Goal: Task Accomplishment & Management: Manage account settings

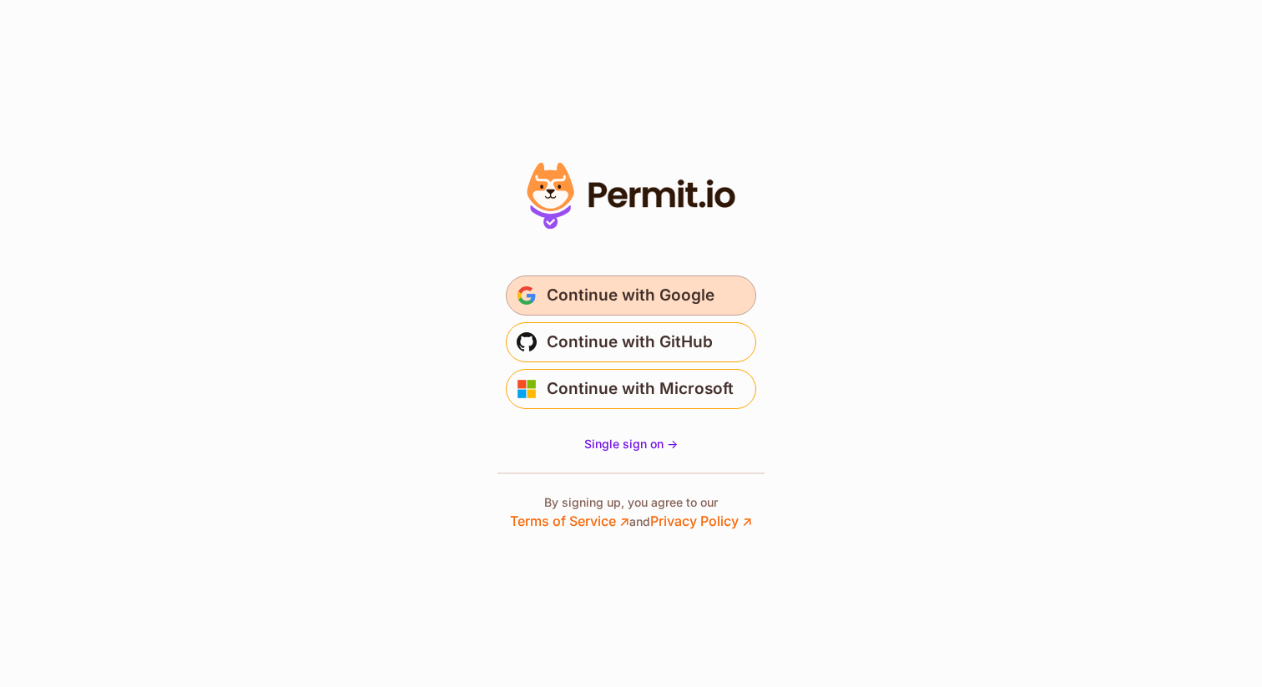
click at [642, 302] on span "Continue with Google" at bounding box center [631, 295] width 168 height 27
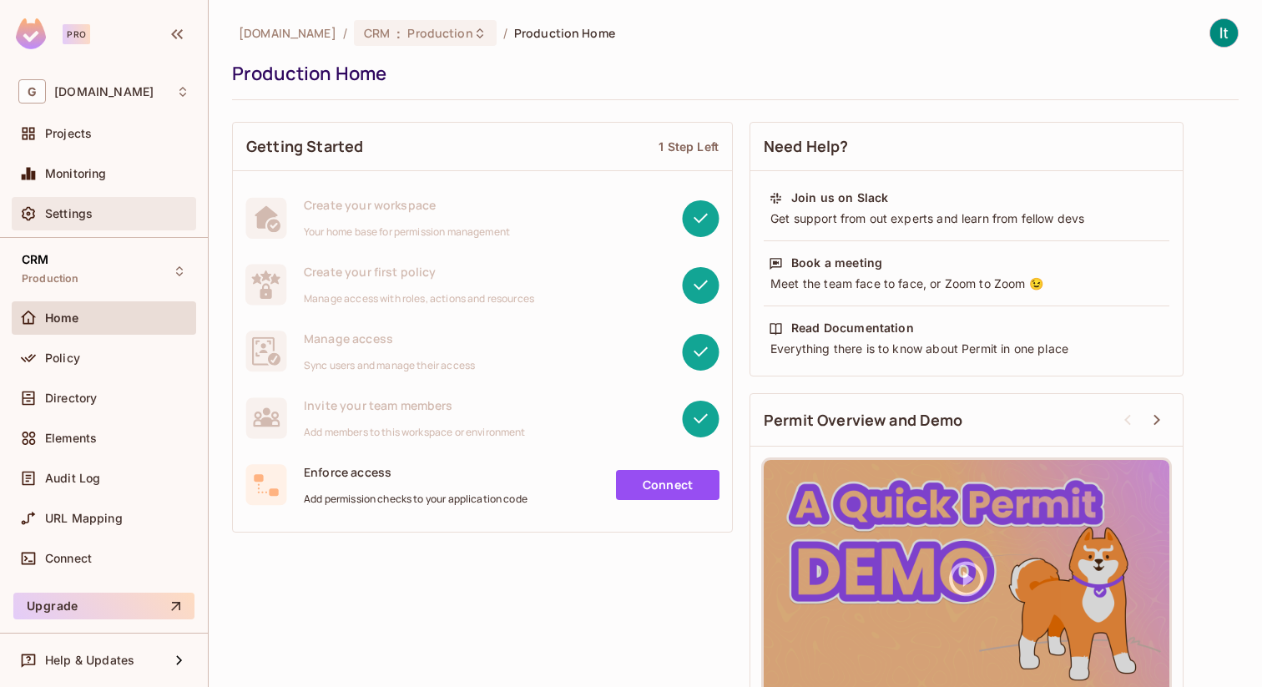
click at [67, 215] on span "Settings" at bounding box center [69, 213] width 48 height 13
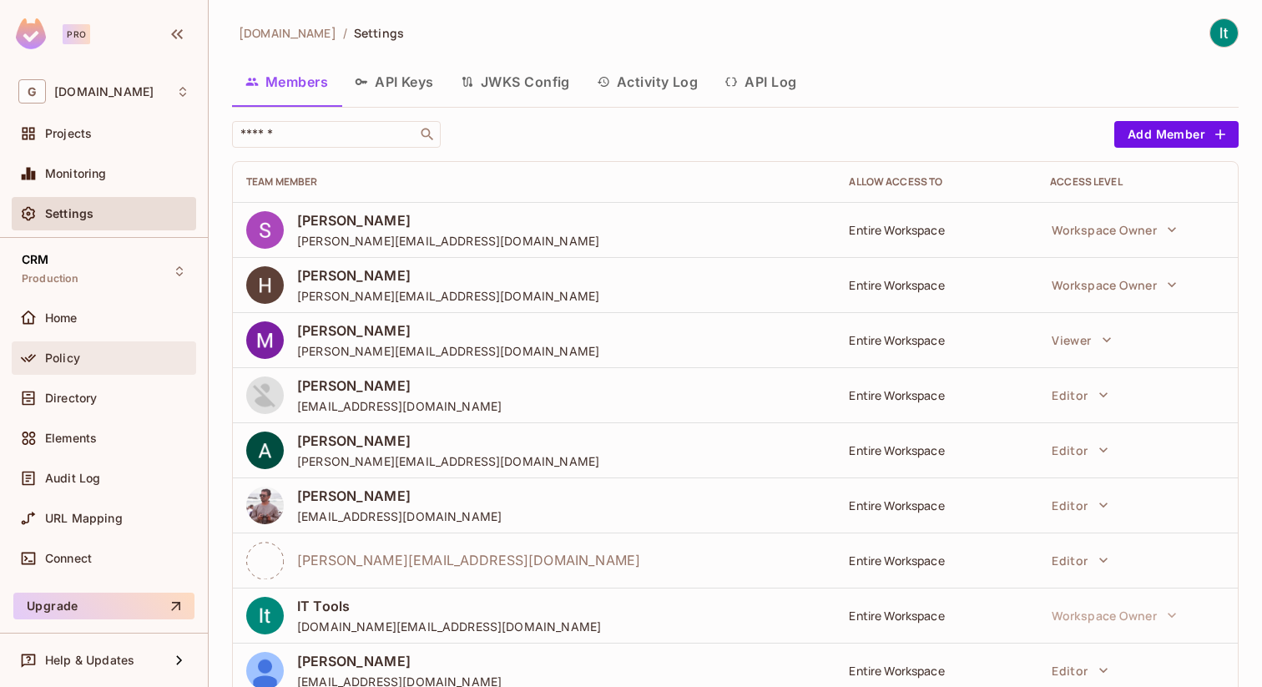
click at [59, 361] on span "Policy" at bounding box center [62, 357] width 35 height 13
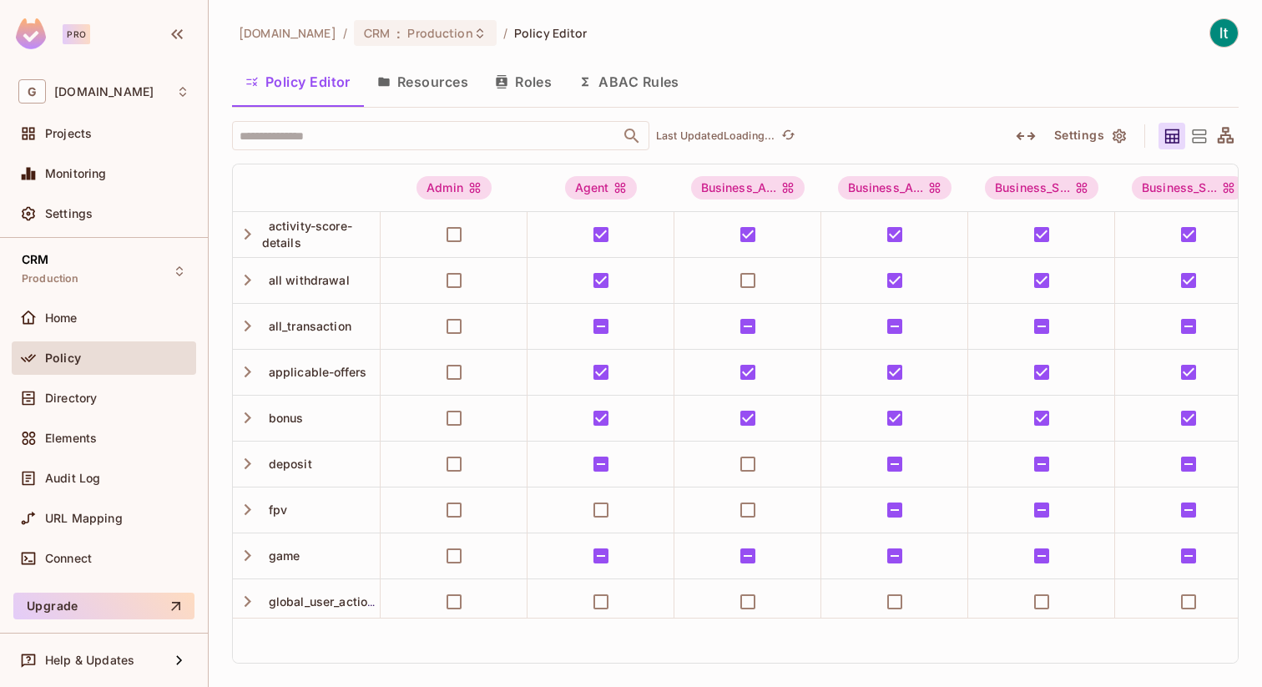
click at [523, 71] on button "Roles" at bounding box center [523, 82] width 83 height 42
click at [517, 82] on div "gameskraft.com / CRM : Production / Policy Editor Policy Editor Resources Roles…" at bounding box center [736, 343] width 1054 height 687
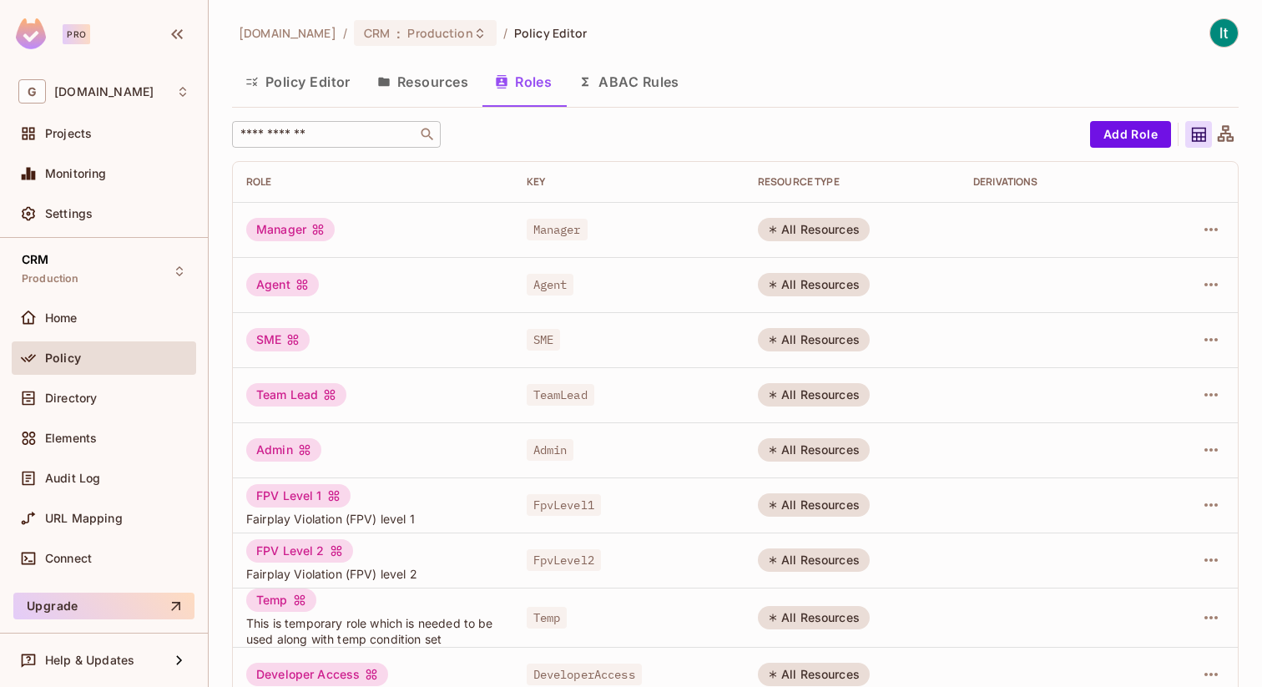
click at [292, 133] on input "text" at bounding box center [324, 134] width 175 height 17
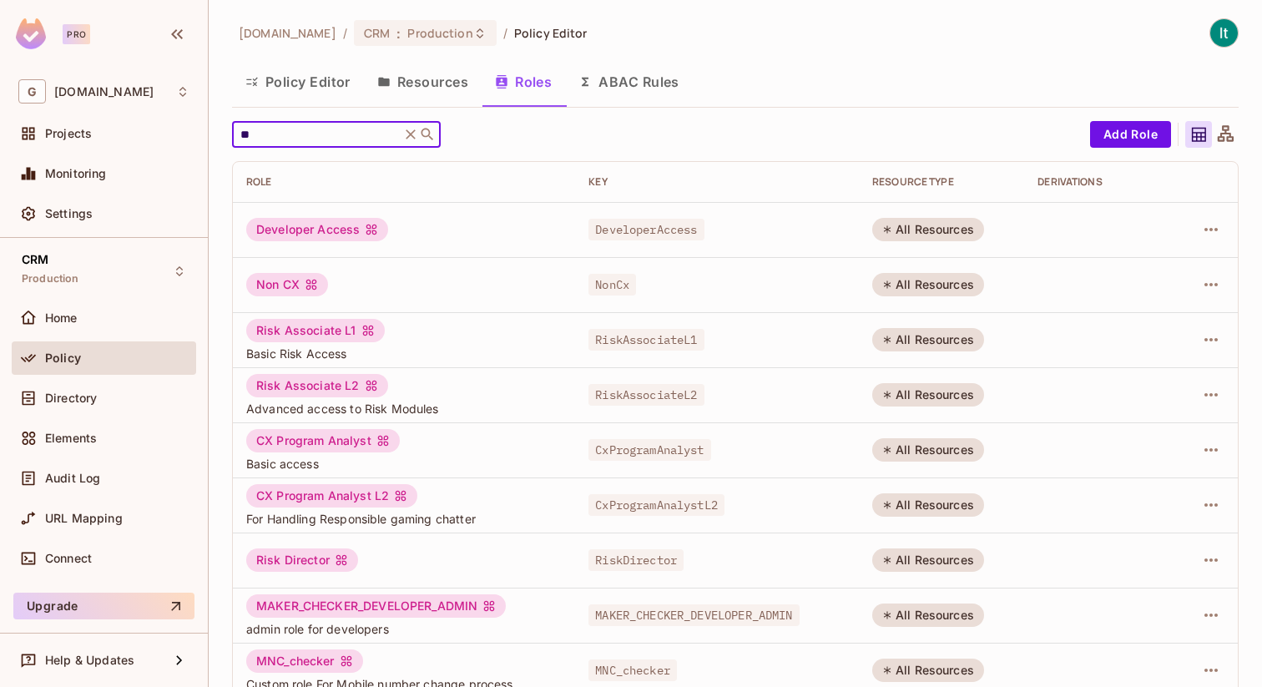
type input "*"
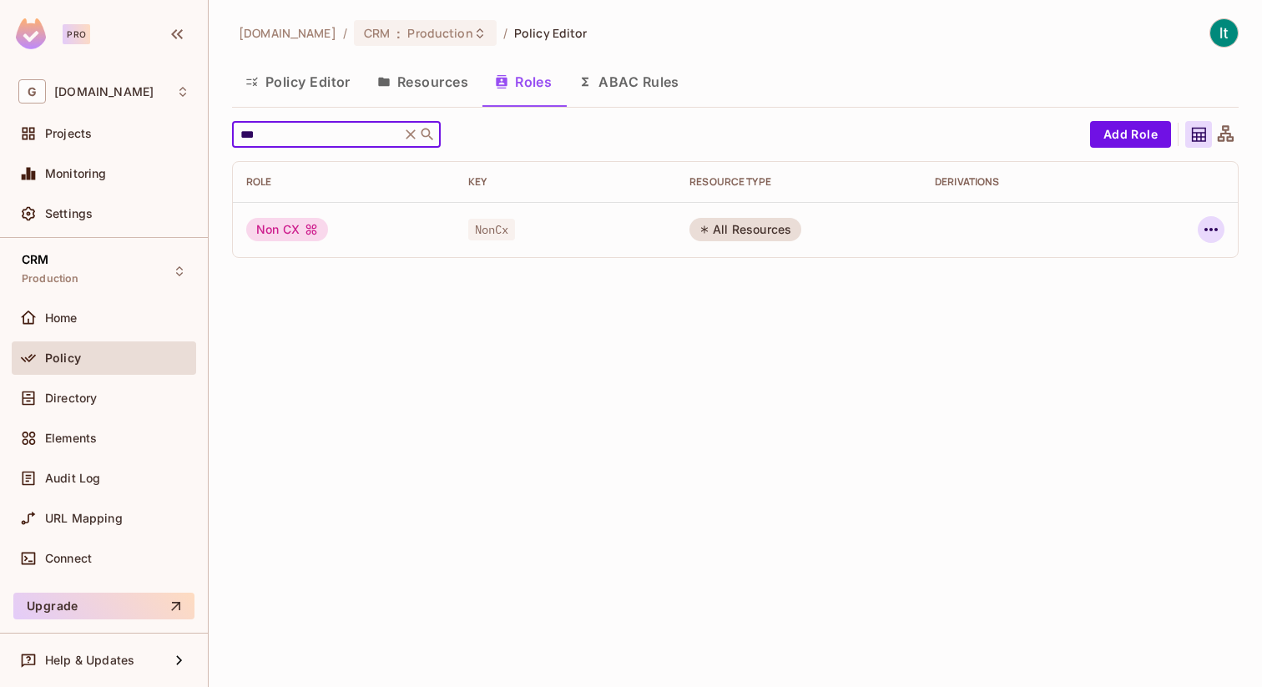
type input "***"
click at [1198, 229] on button "button" at bounding box center [1211, 229] width 27 height 27
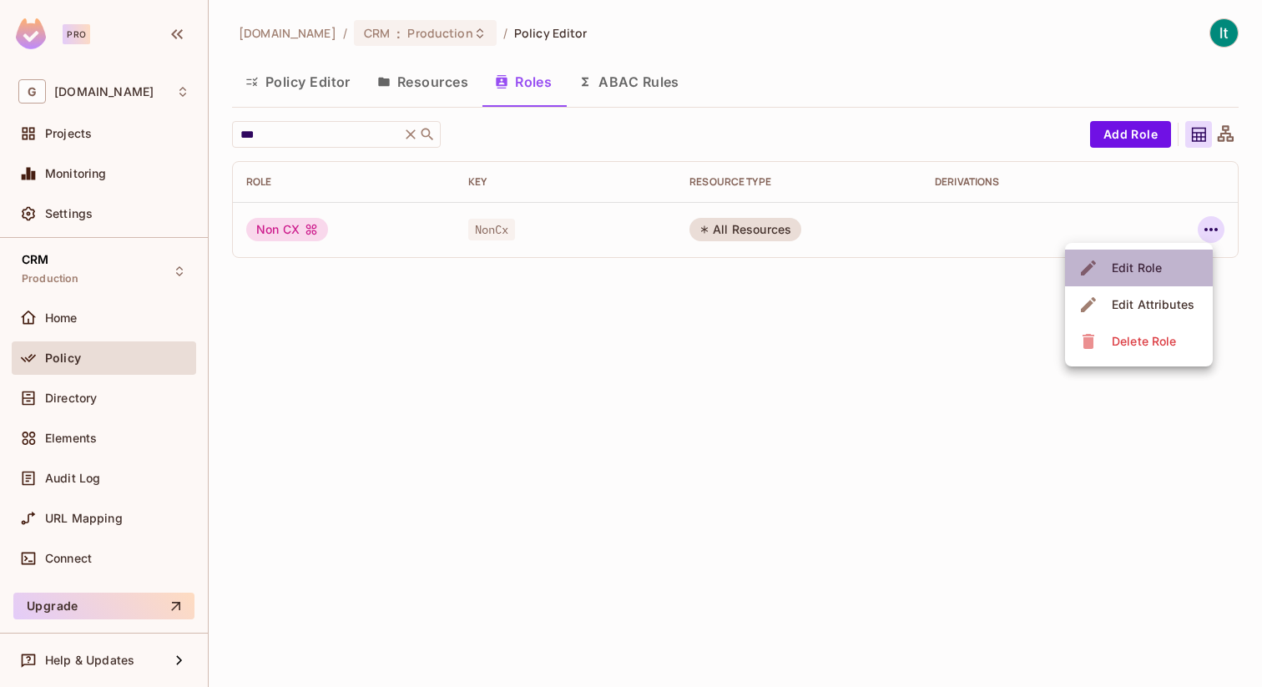
click at [1134, 274] on div "Edit Role" at bounding box center [1137, 268] width 50 height 17
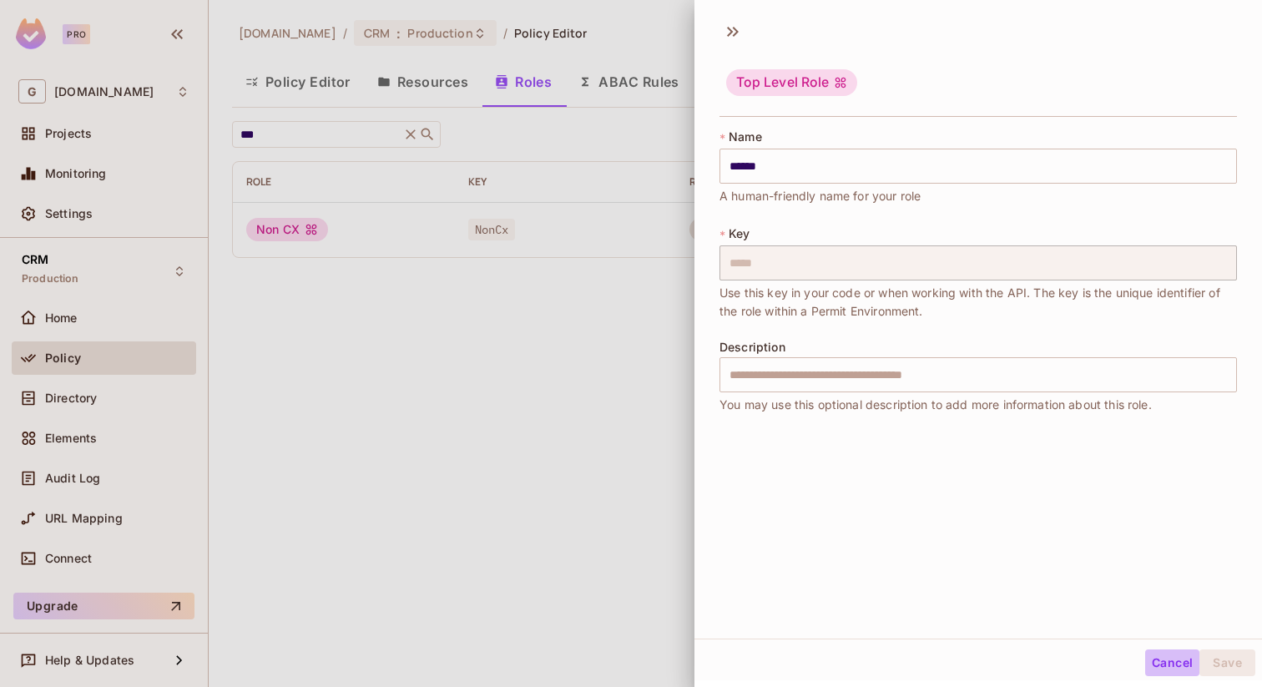
click at [1167, 661] on button "Cancel" at bounding box center [1172, 663] width 54 height 27
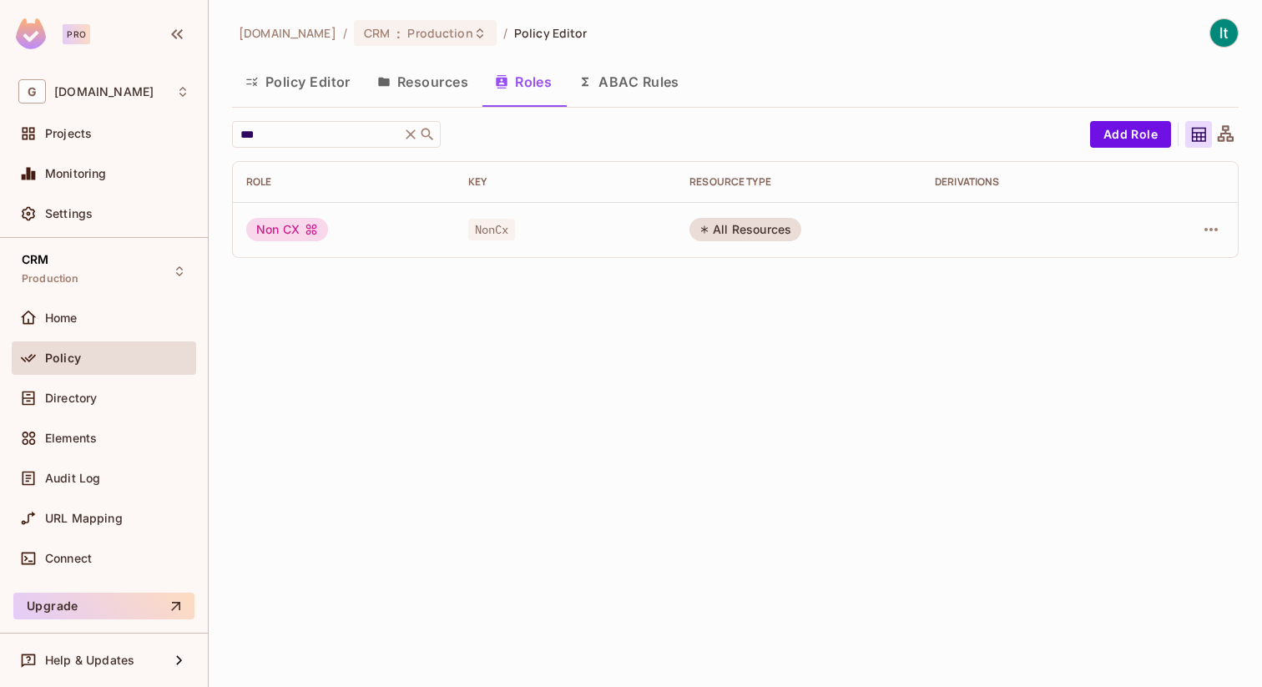
click at [296, 222] on div "Non CX" at bounding box center [287, 229] width 82 height 23
click at [304, 84] on button "Policy Editor" at bounding box center [298, 82] width 132 height 42
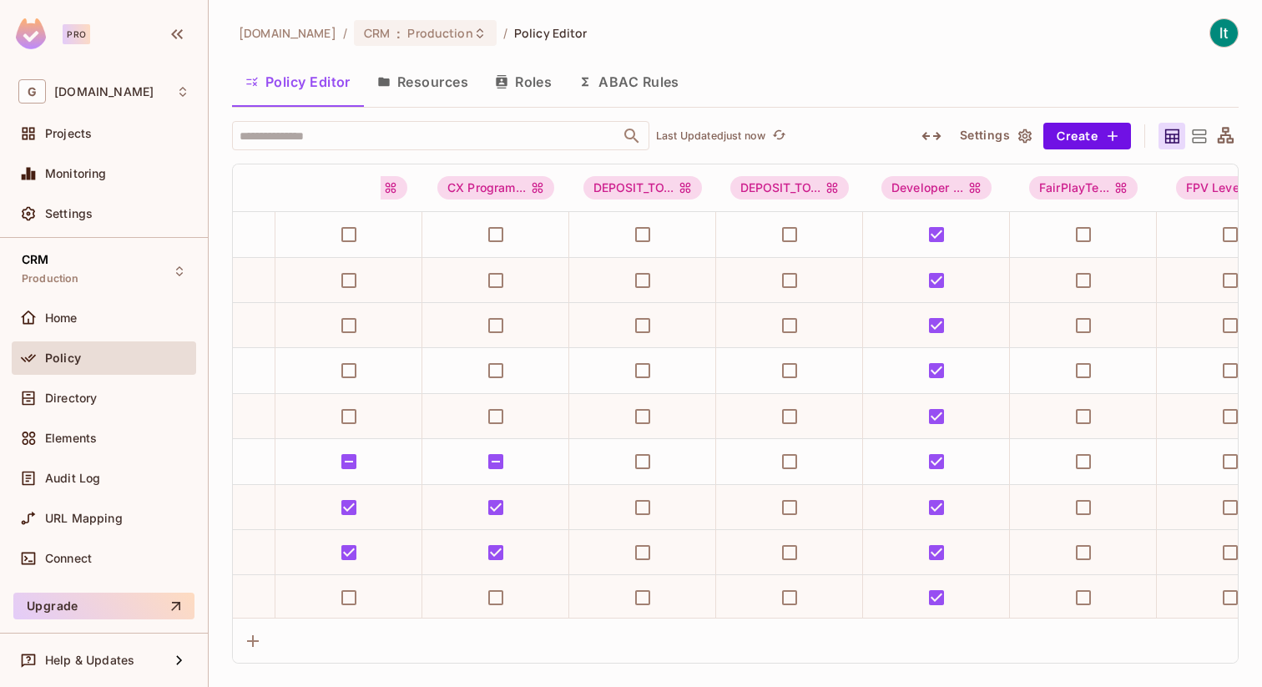
scroll to position [0, 1191]
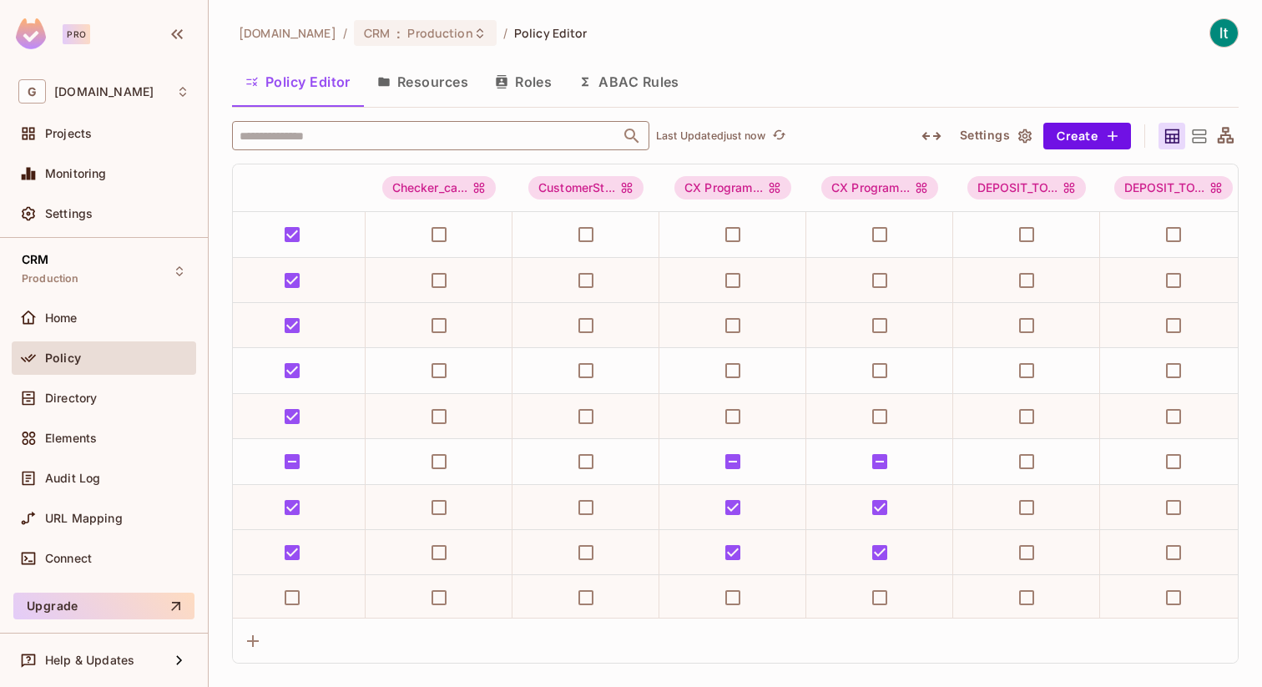
click at [311, 134] on input "text" at bounding box center [426, 135] width 382 height 29
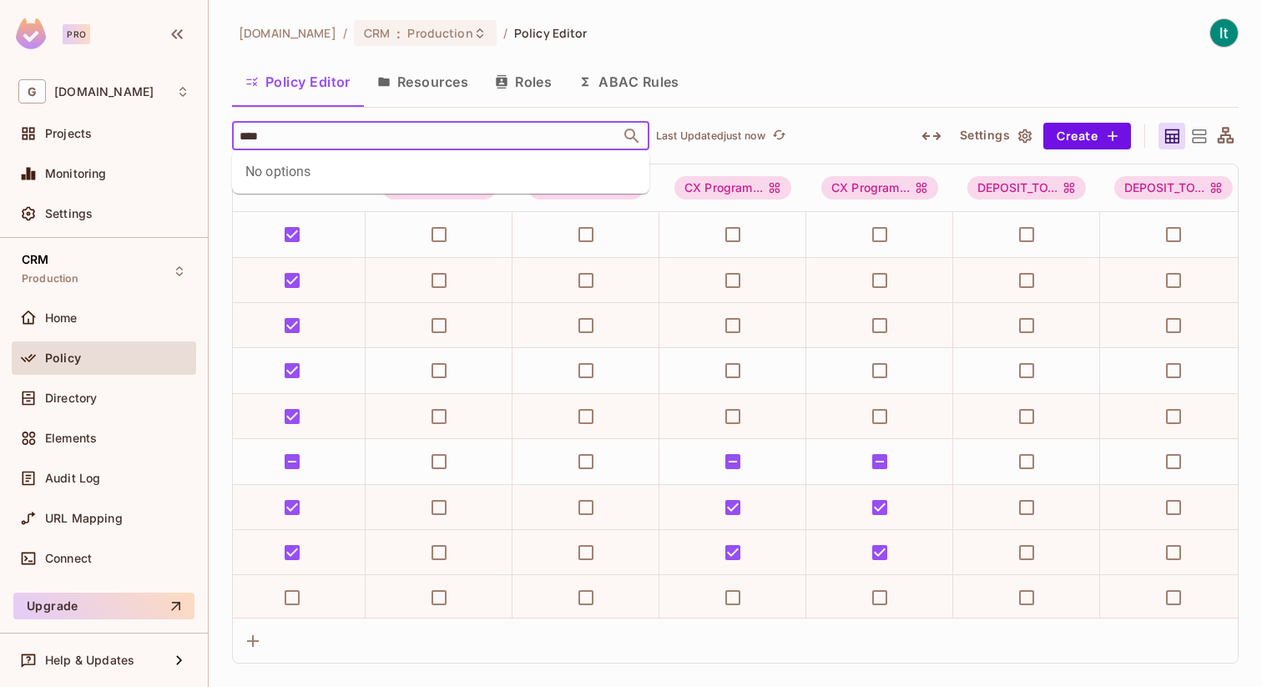
type input "***"
click at [294, 224] on div "Non CX" at bounding box center [274, 219] width 45 height 20
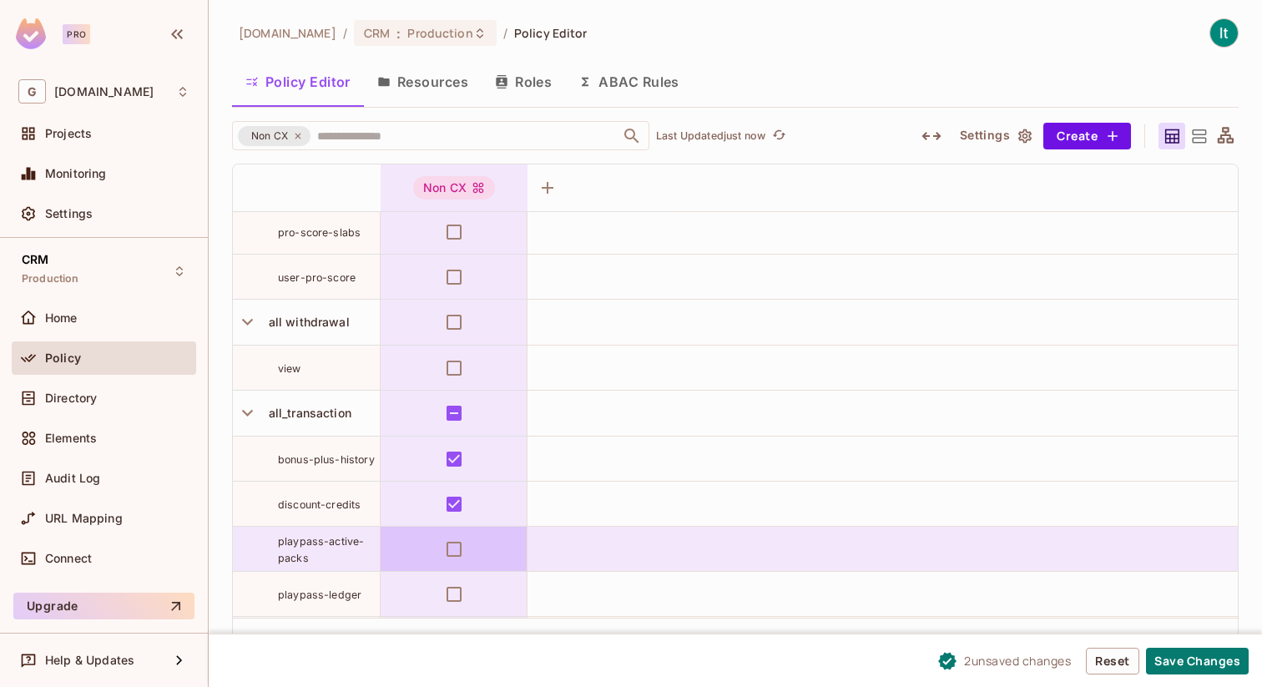
scroll to position [0, 0]
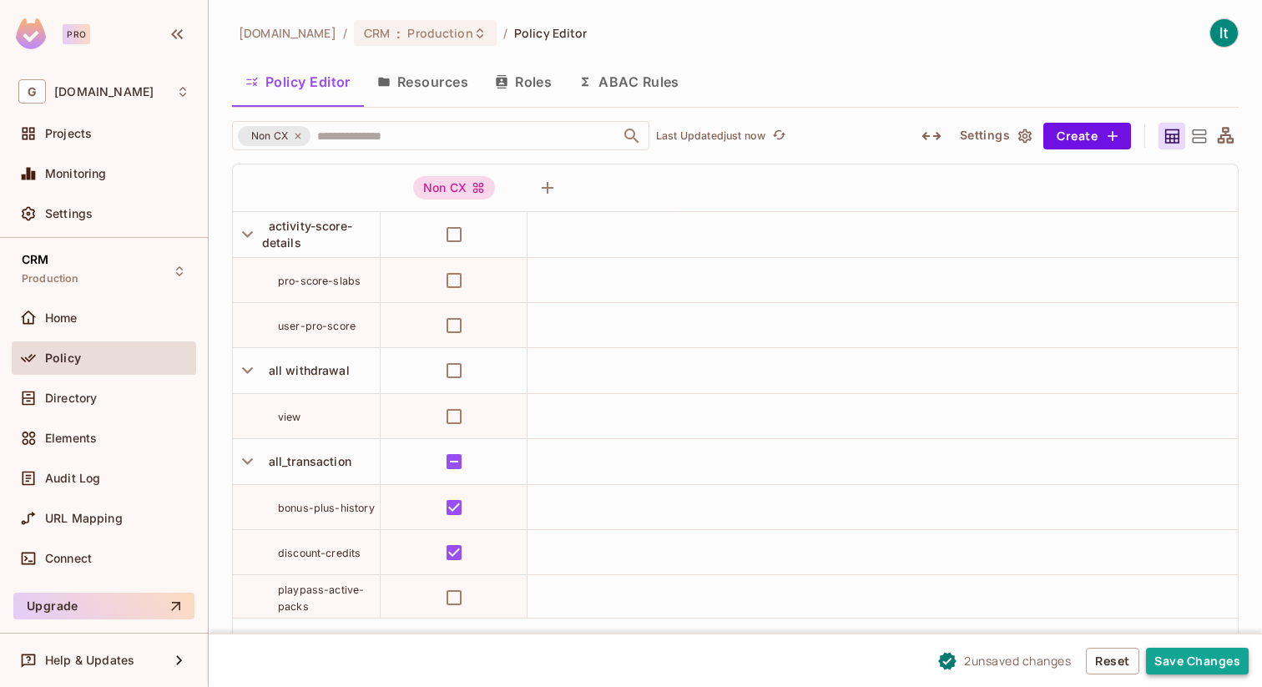
click at [1191, 667] on button "Save Changes" at bounding box center [1197, 661] width 103 height 27
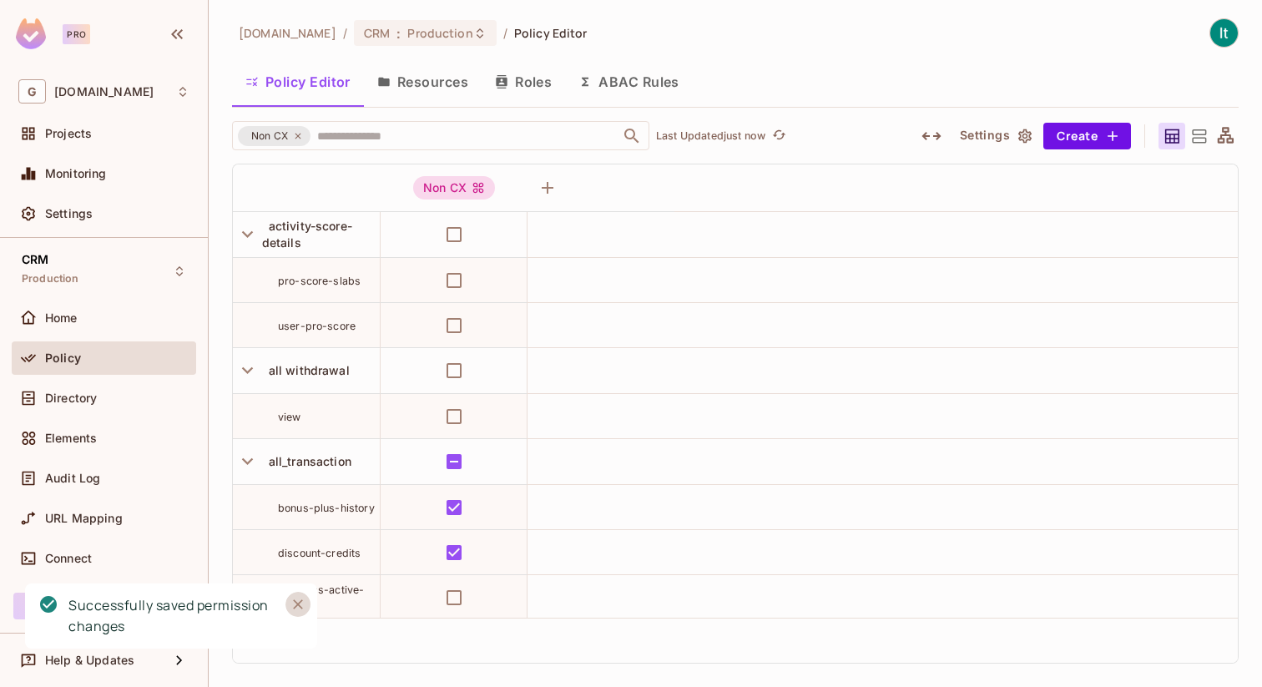
click at [298, 605] on icon "Close" at bounding box center [298, 604] width 10 height 10
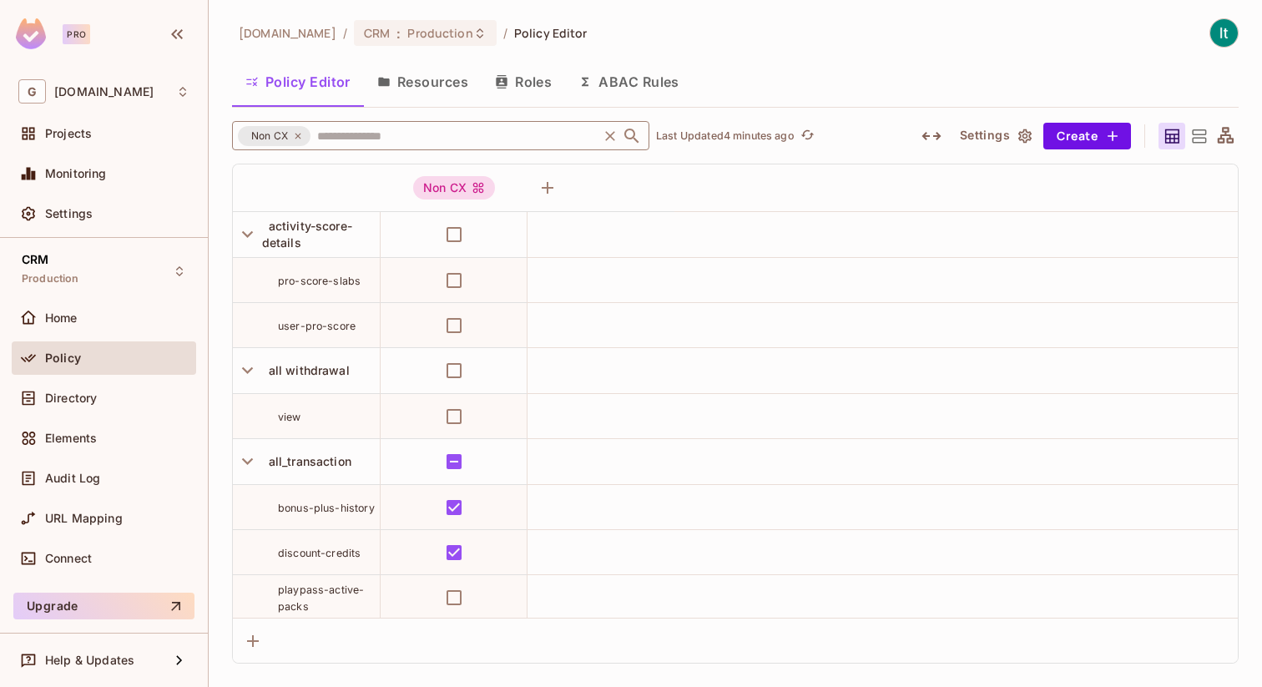
click at [301, 136] on icon at bounding box center [298, 136] width 10 height 10
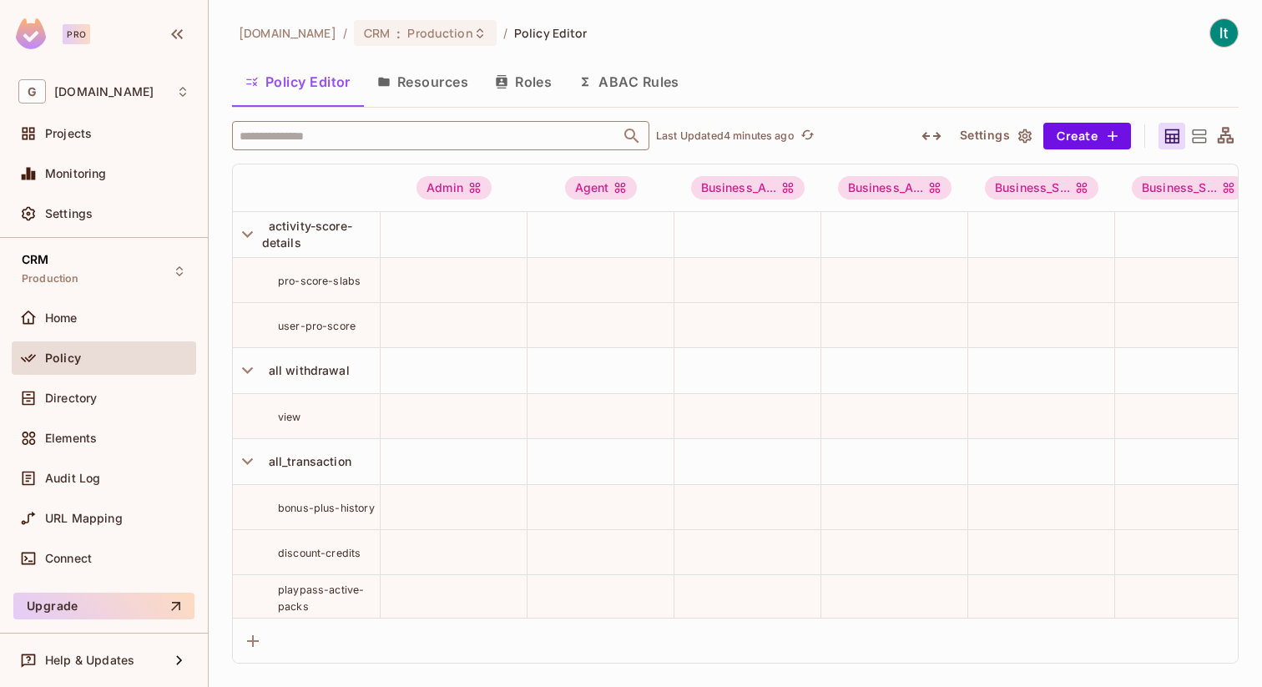
click at [307, 139] on input "text" at bounding box center [426, 135] width 382 height 29
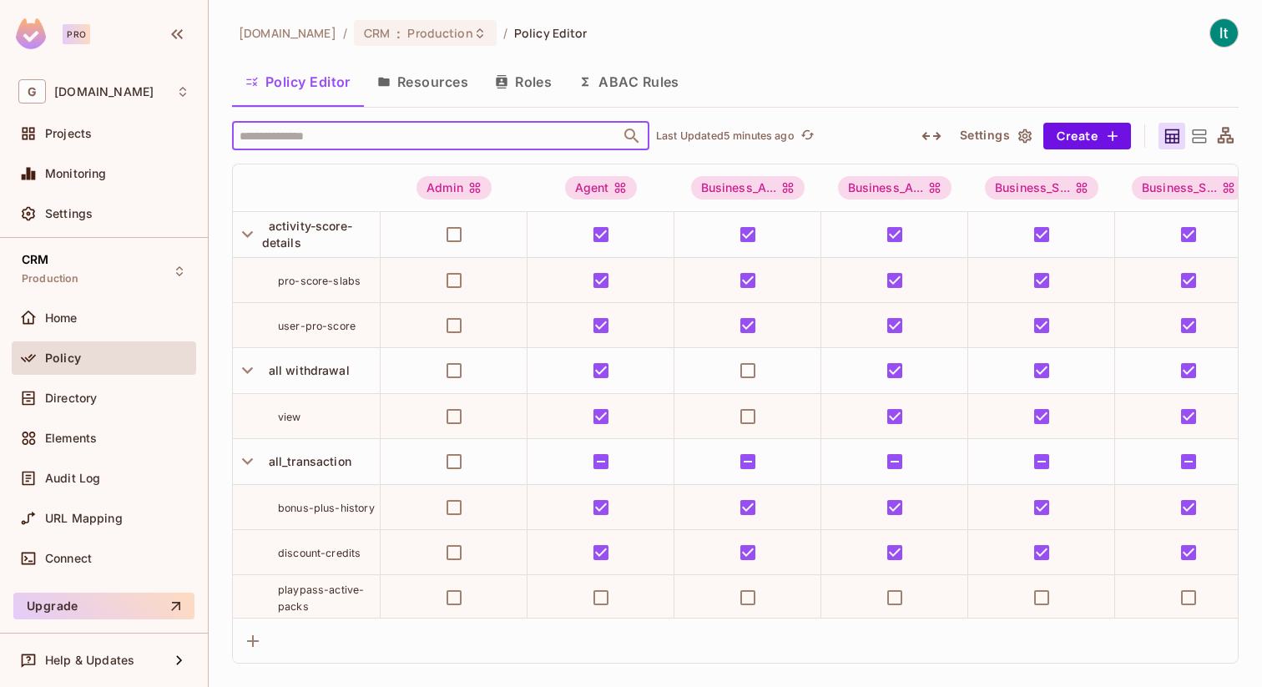
click at [330, 132] on input "text" at bounding box center [426, 135] width 382 height 29
type input "*****"
click at [66, 210] on span "Settings" at bounding box center [69, 213] width 48 height 13
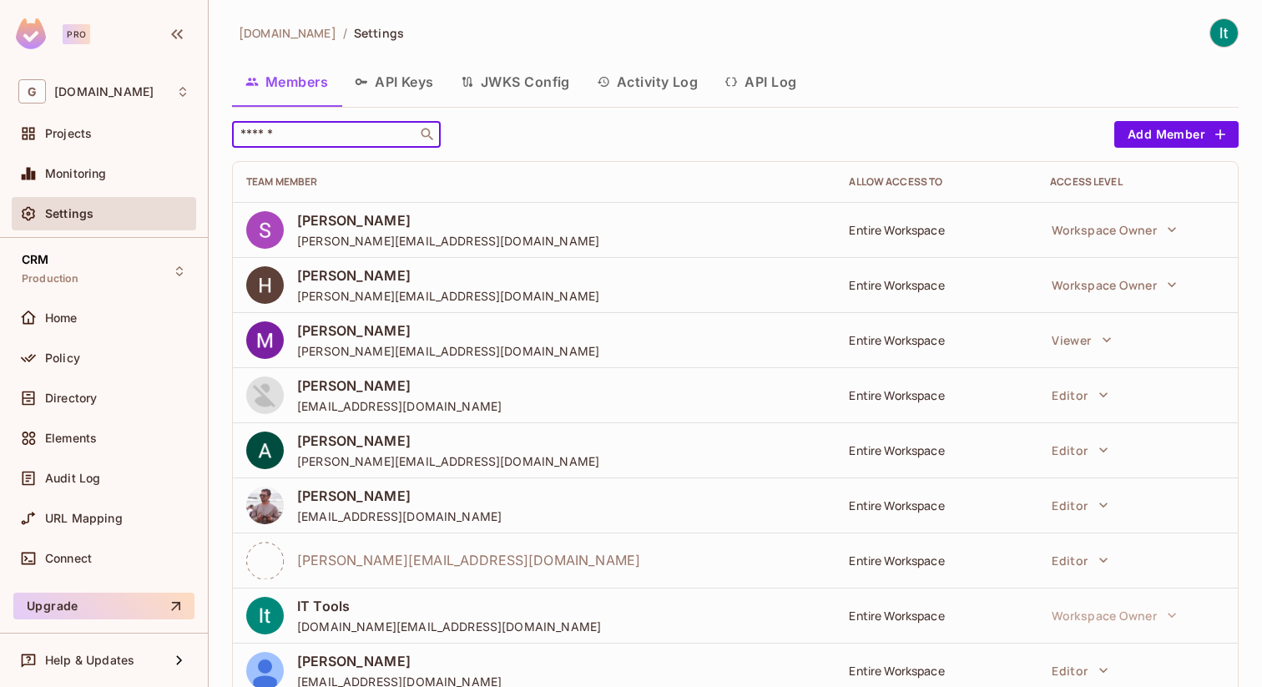
click at [309, 134] on input "text" at bounding box center [324, 134] width 175 height 17
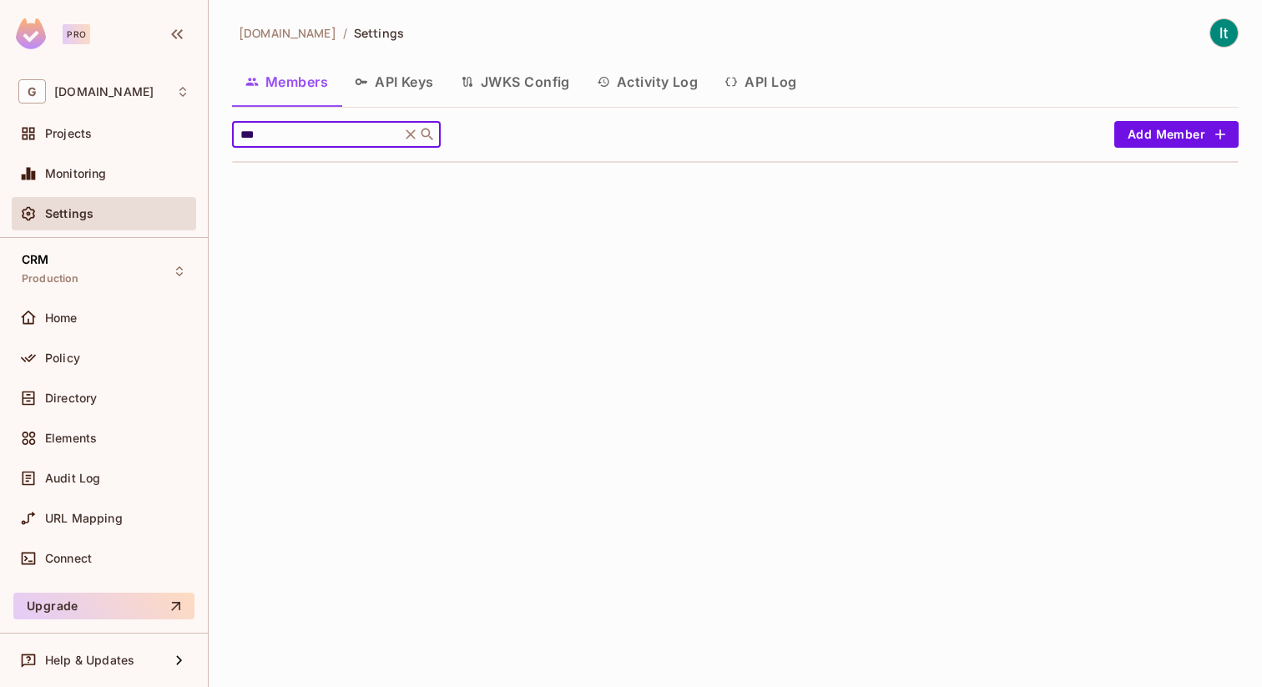
click at [426, 135] on icon at bounding box center [427, 134] width 17 height 17
click at [305, 139] on input "***" at bounding box center [316, 134] width 159 height 17
type input "*"
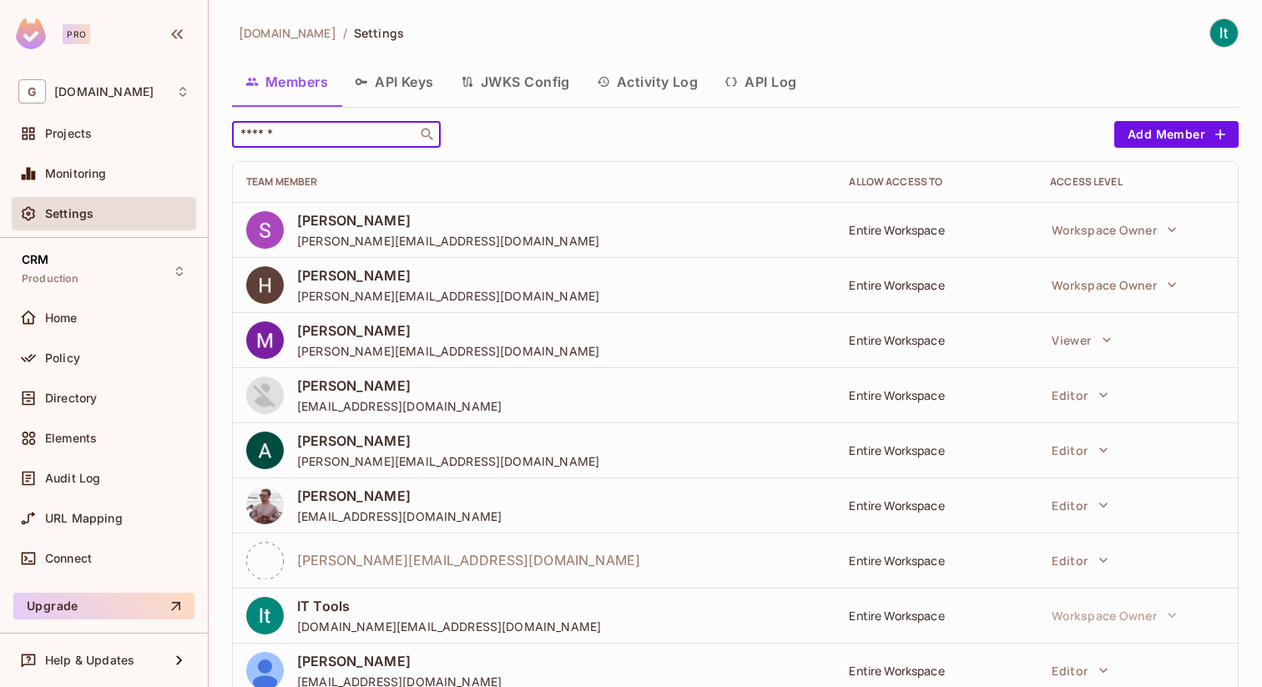
click at [281, 134] on input "text" at bounding box center [324, 134] width 175 height 17
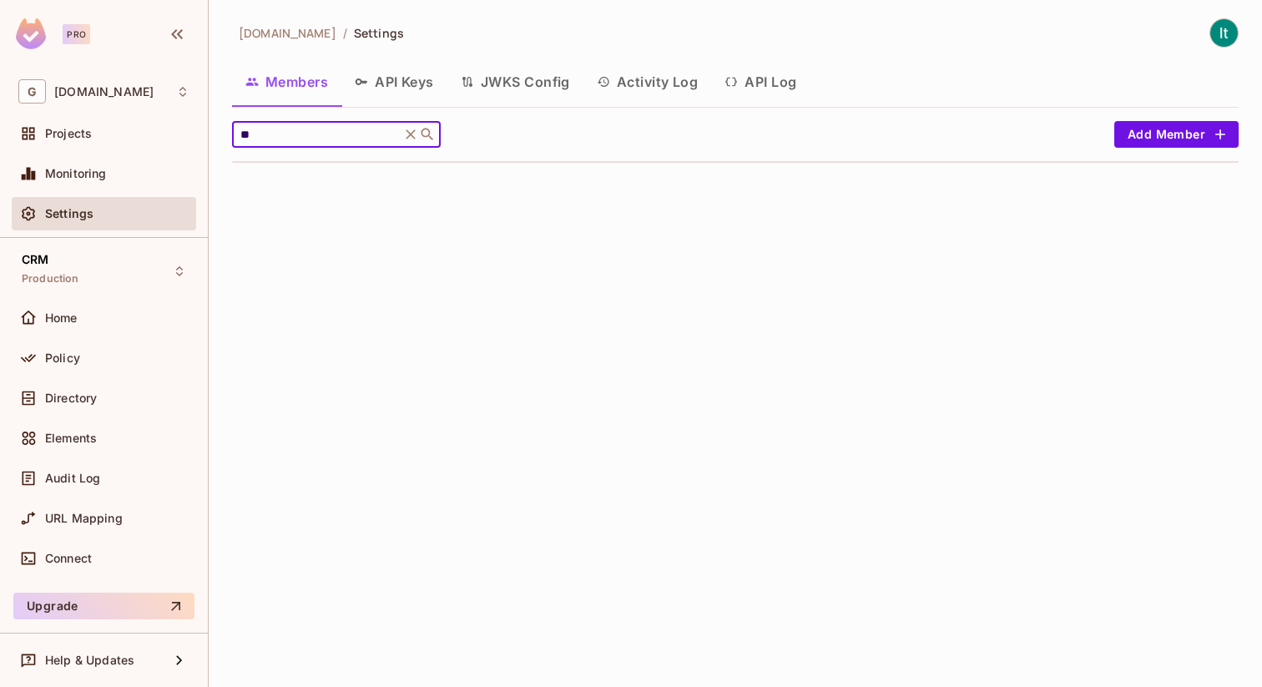
type input "*"
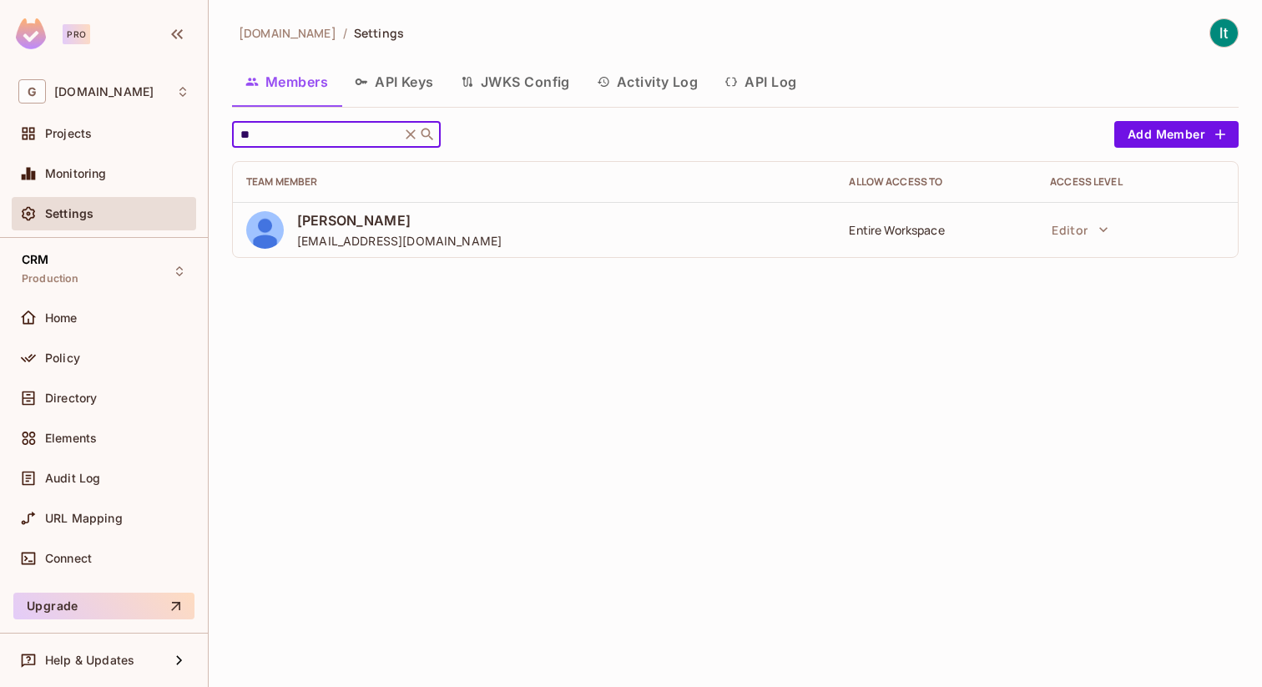
type input "*"
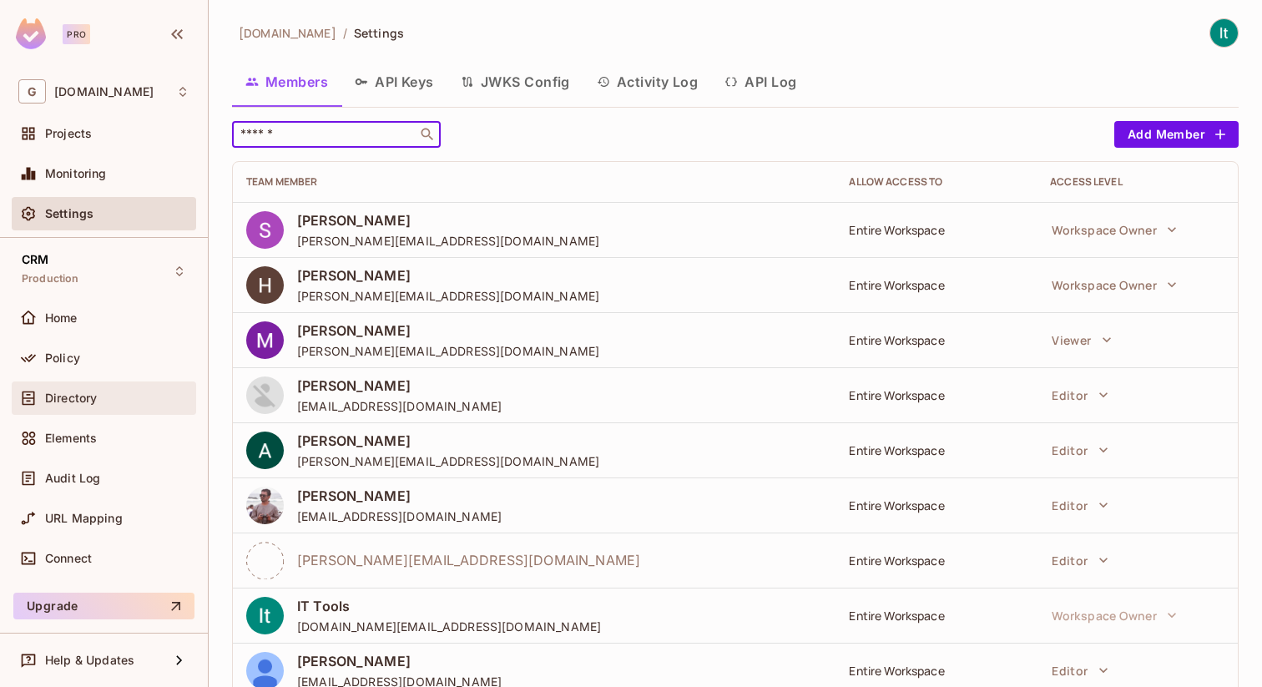
click at [64, 396] on span "Directory" at bounding box center [71, 398] width 52 height 13
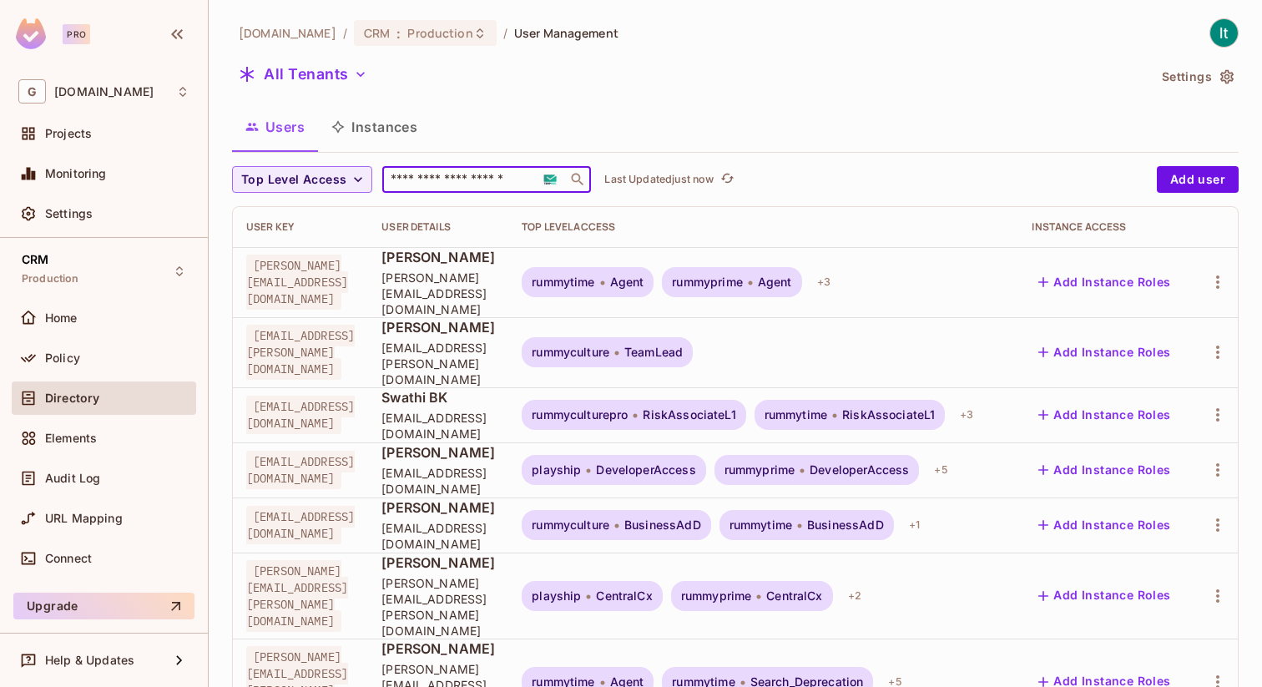
click at [456, 184] on input "text" at bounding box center [474, 179] width 175 height 17
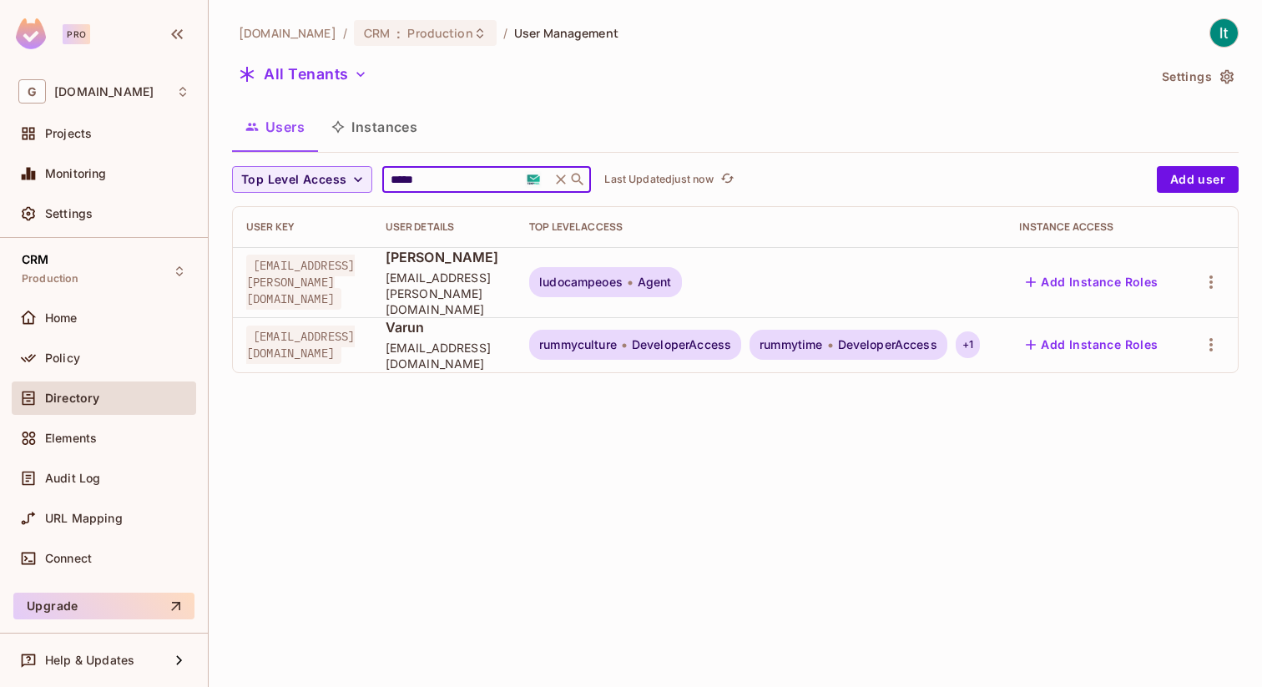
type input "*****"
click at [980, 331] on div "+ 1" at bounding box center [968, 344] width 24 height 27
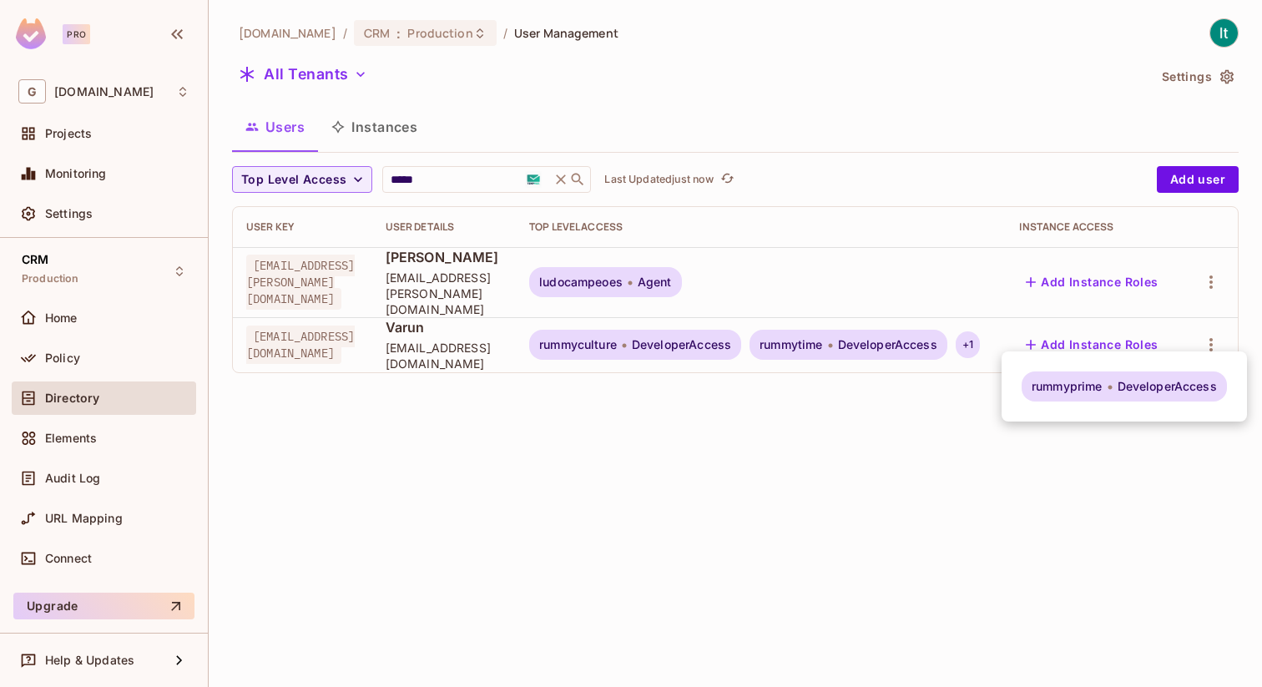
click at [436, 174] on div at bounding box center [631, 343] width 1262 height 687
click at [436, 174] on input "*****" at bounding box center [466, 179] width 159 height 17
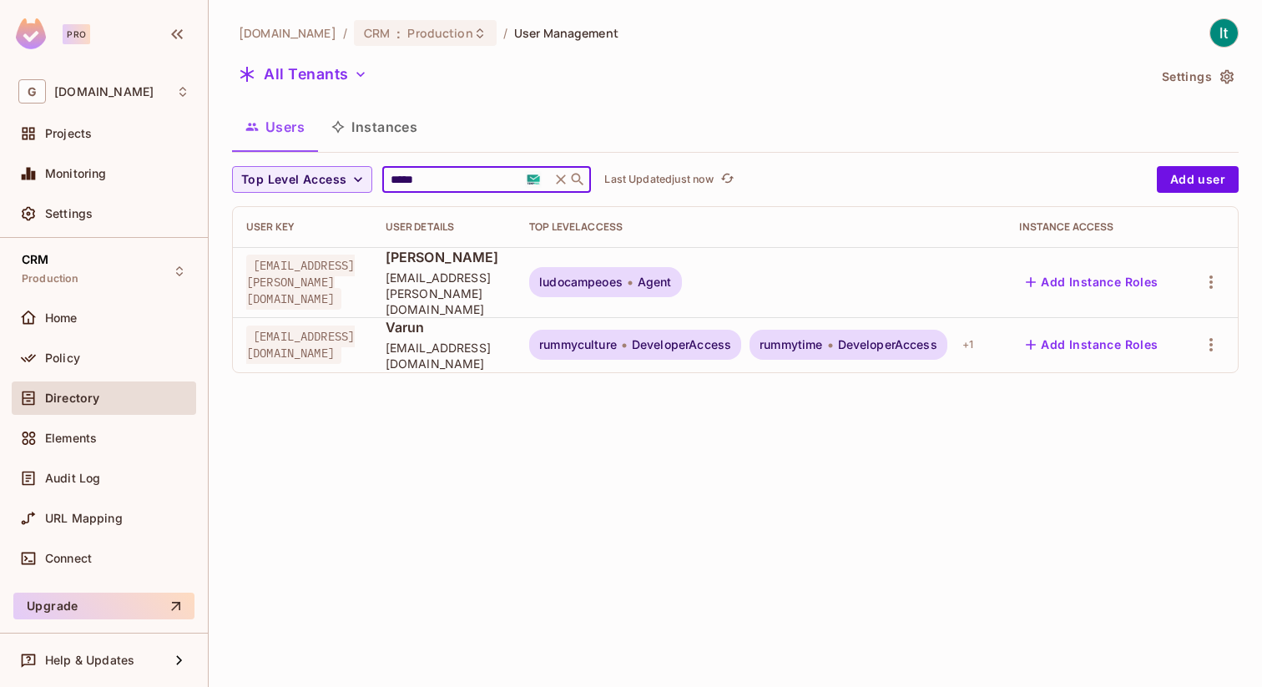
click at [436, 174] on input "*****" at bounding box center [466, 179] width 159 height 17
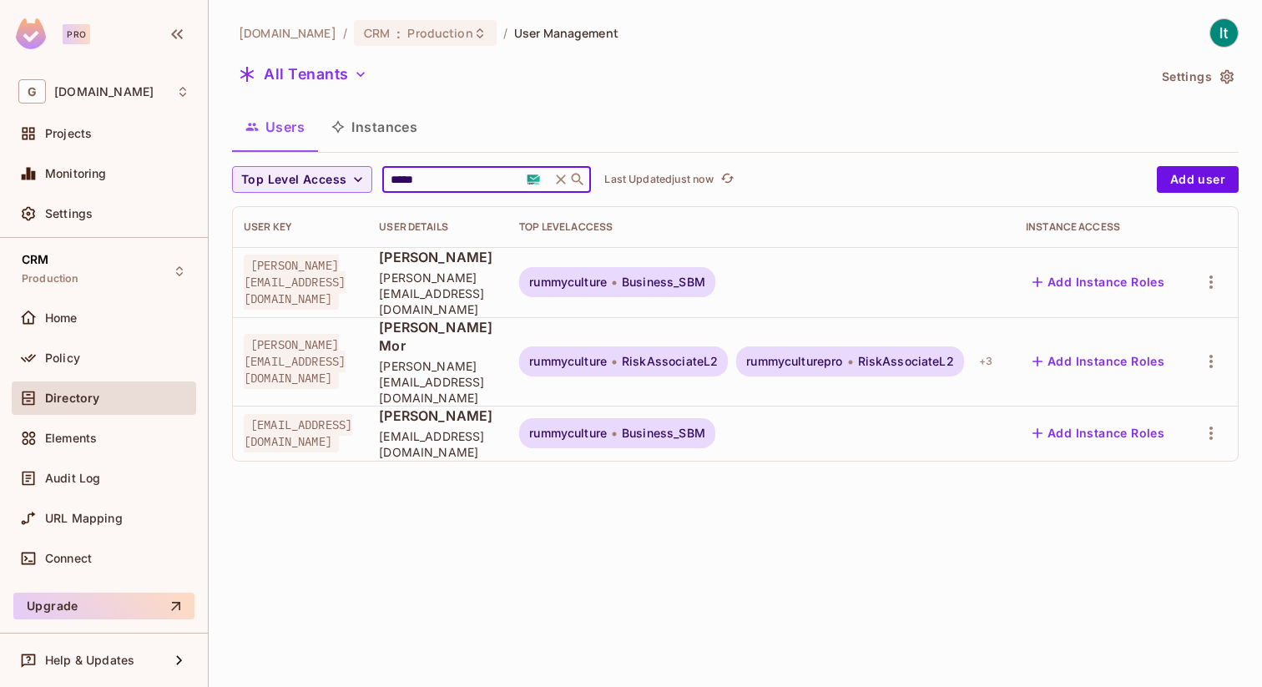
scroll to position [0, 189]
type input "*****"
click at [999, 348] on div "+ 3" at bounding box center [986, 361] width 27 height 27
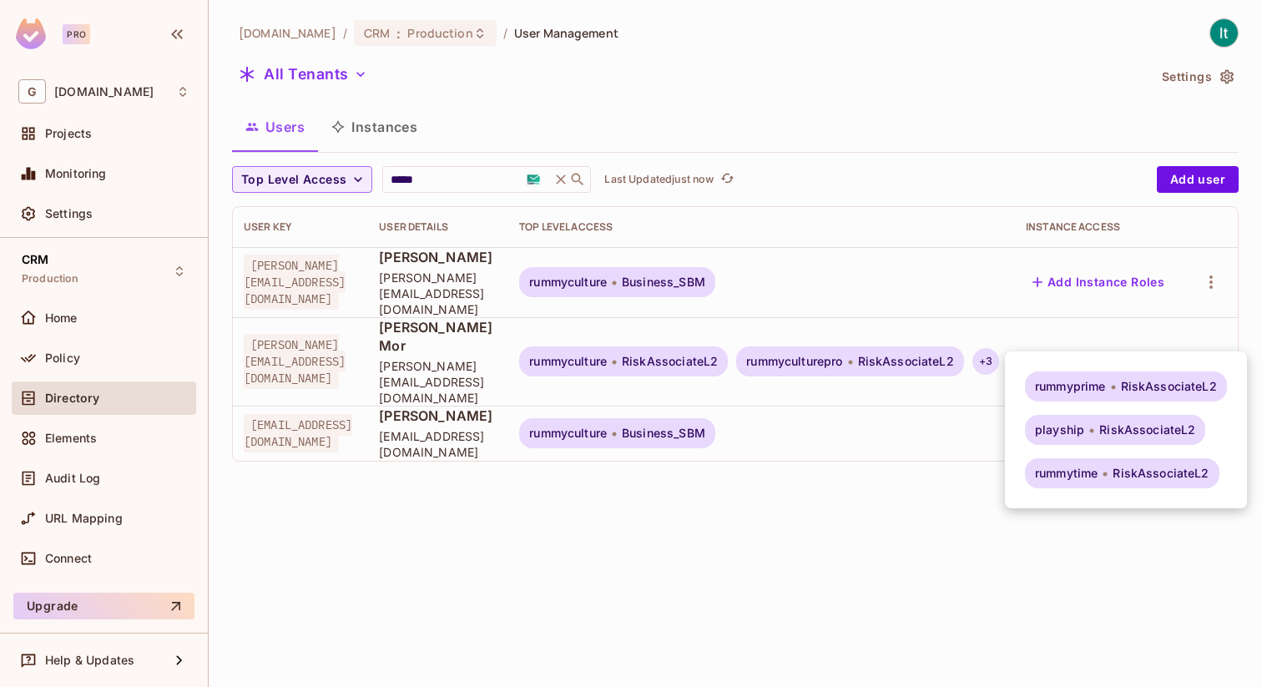
click at [64, 360] on div at bounding box center [631, 343] width 1262 height 687
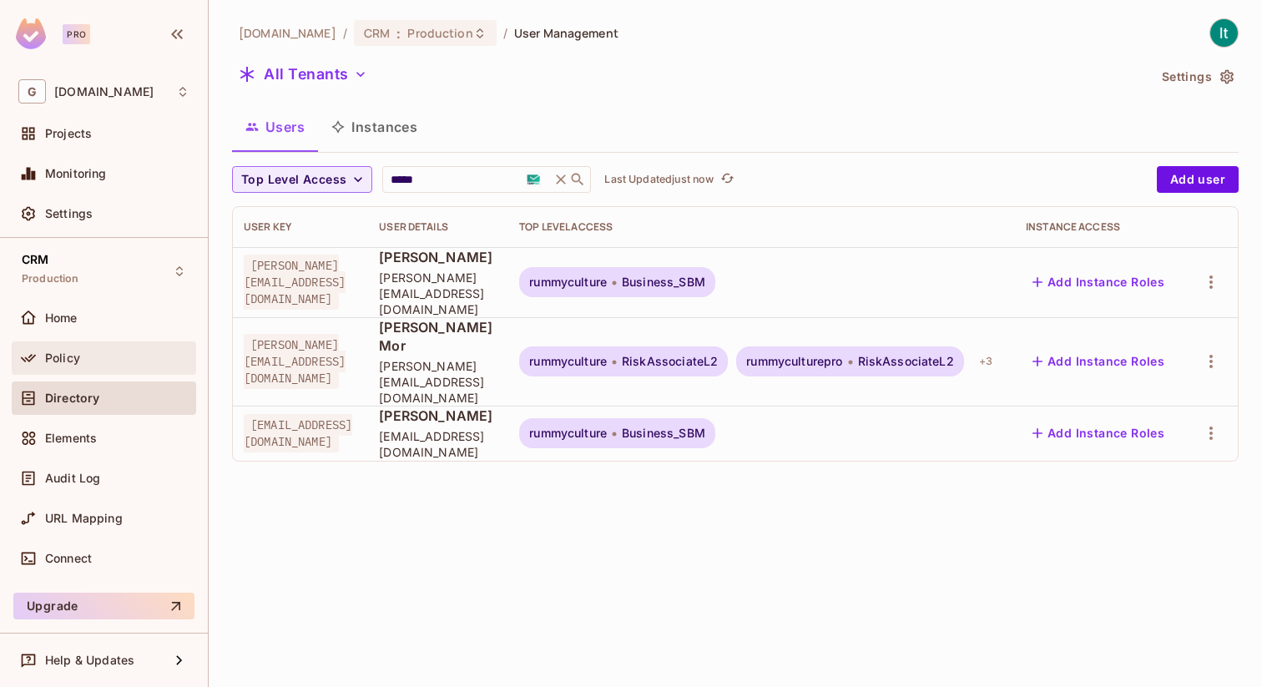
click at [60, 361] on span "Policy" at bounding box center [62, 357] width 35 height 13
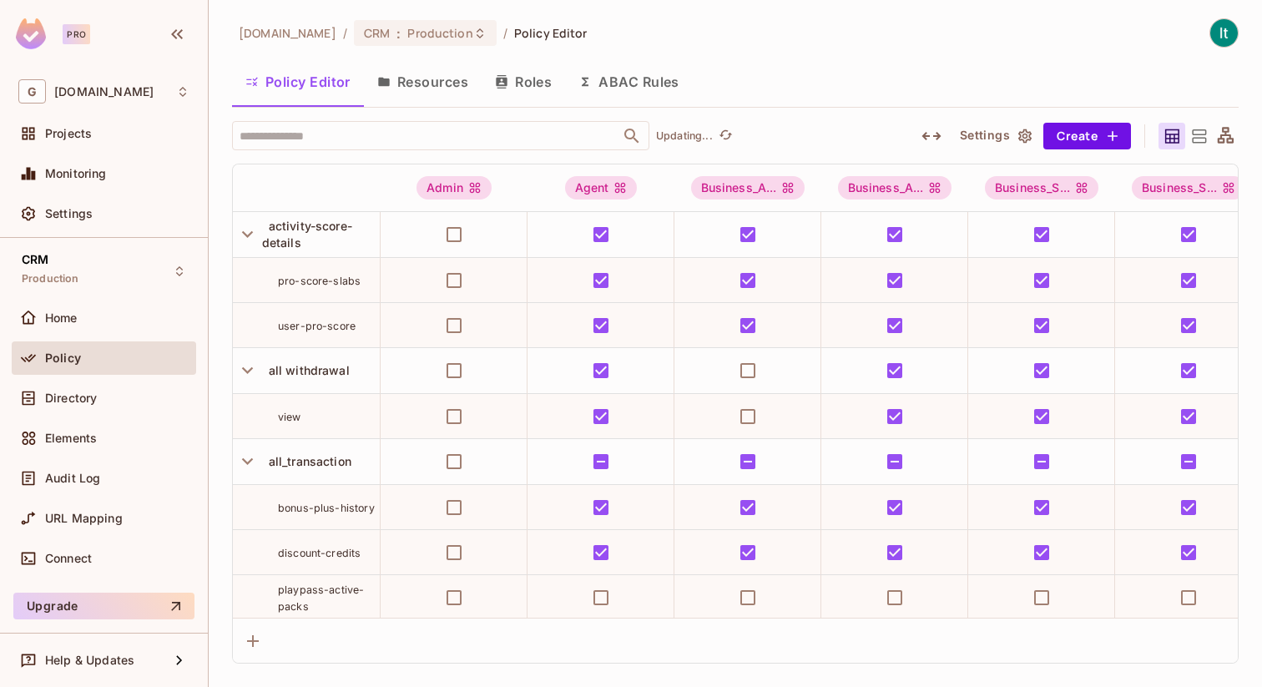
click at [518, 86] on button "Roles" at bounding box center [523, 82] width 83 height 42
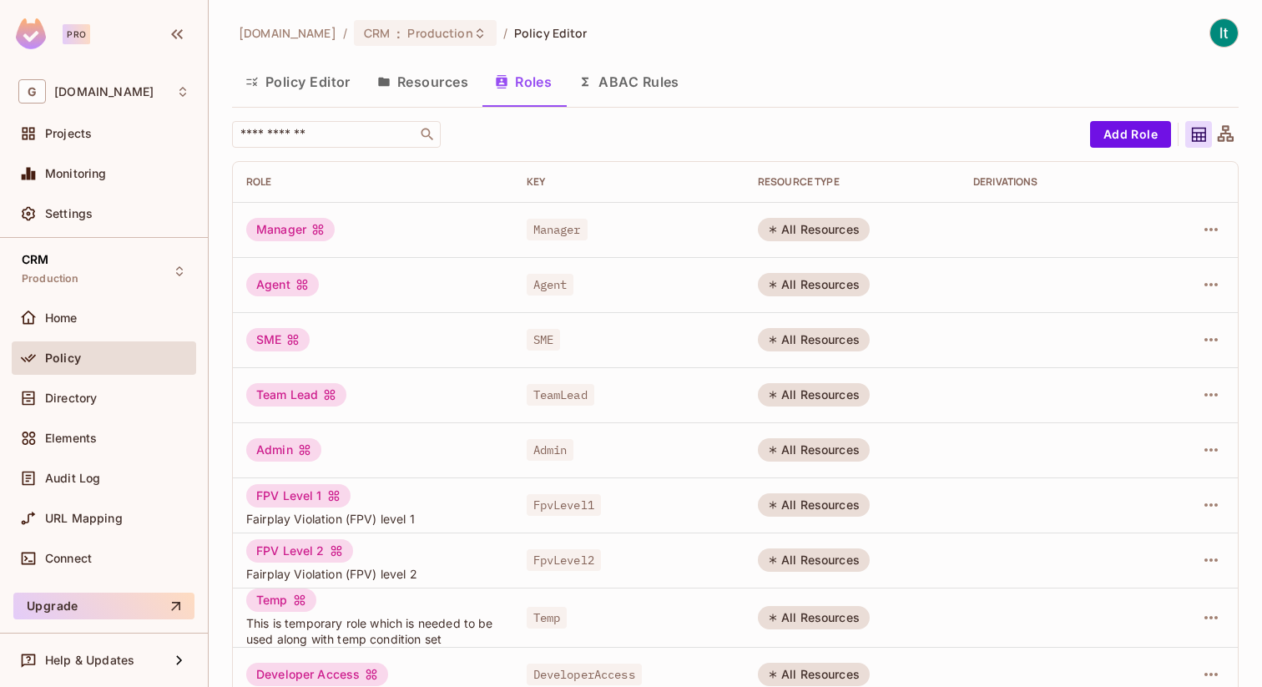
click at [310, 88] on button "Policy Editor" at bounding box center [298, 82] width 132 height 42
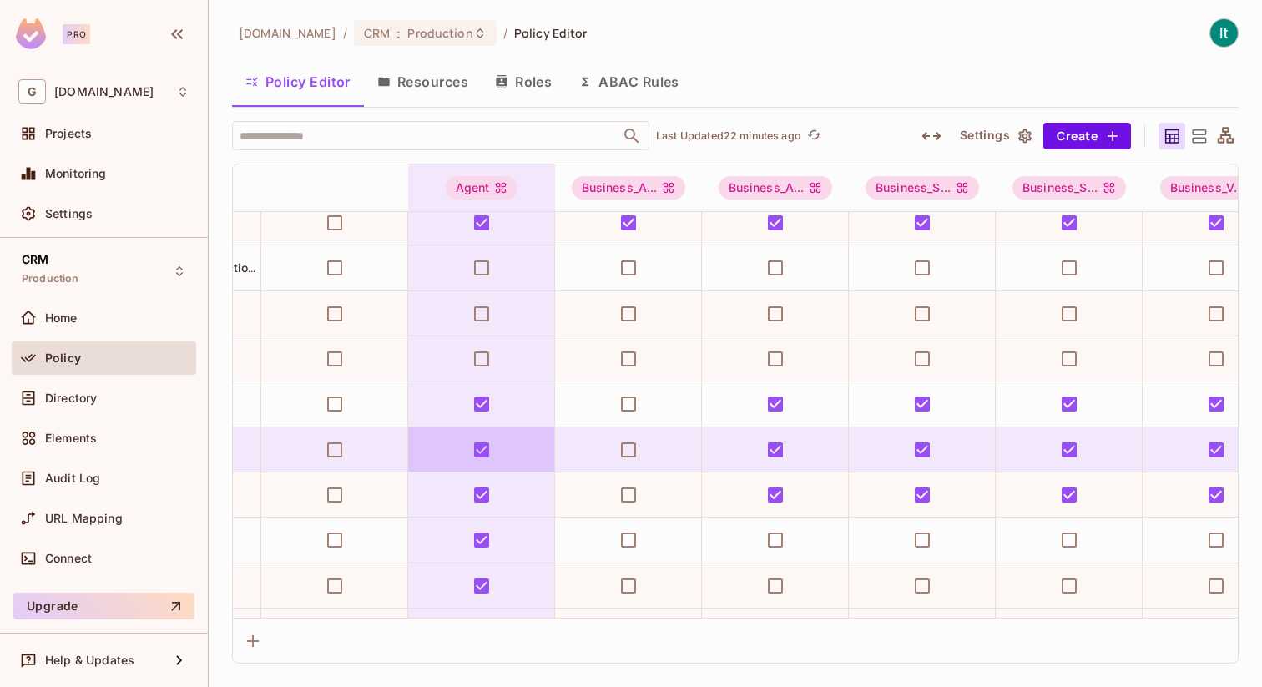
scroll to position [2002, 123]
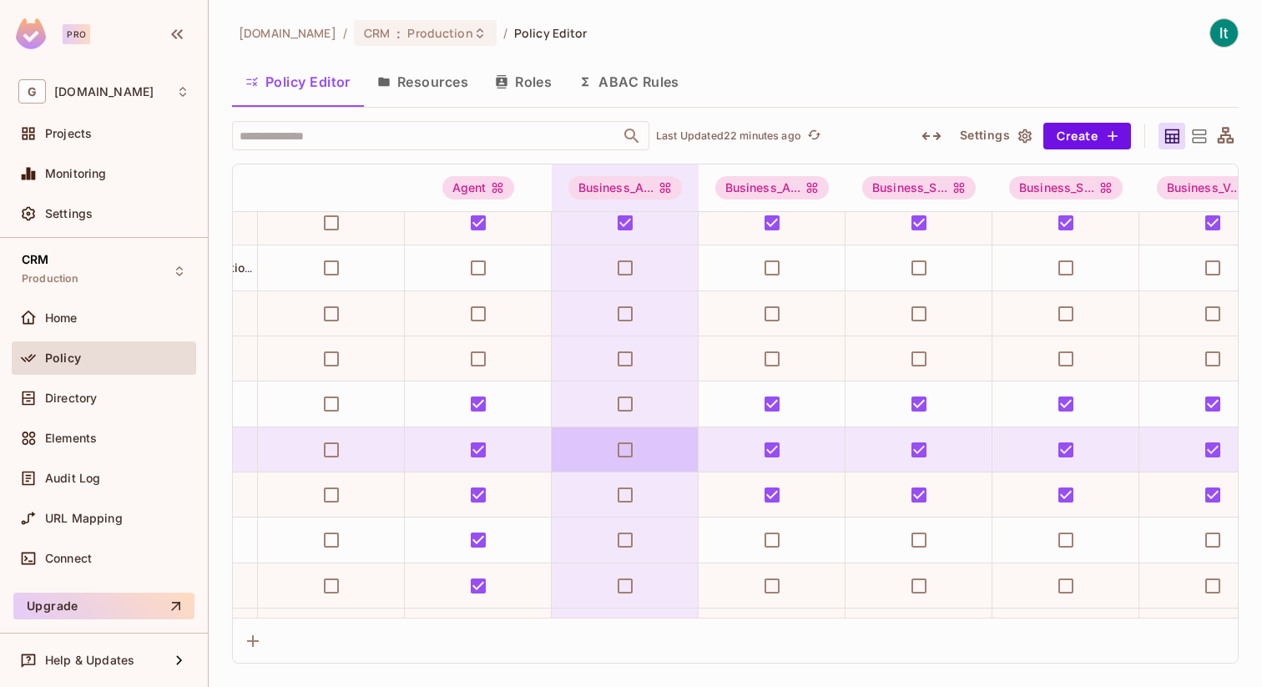
click at [677, 463] on td at bounding box center [625, 449] width 147 height 45
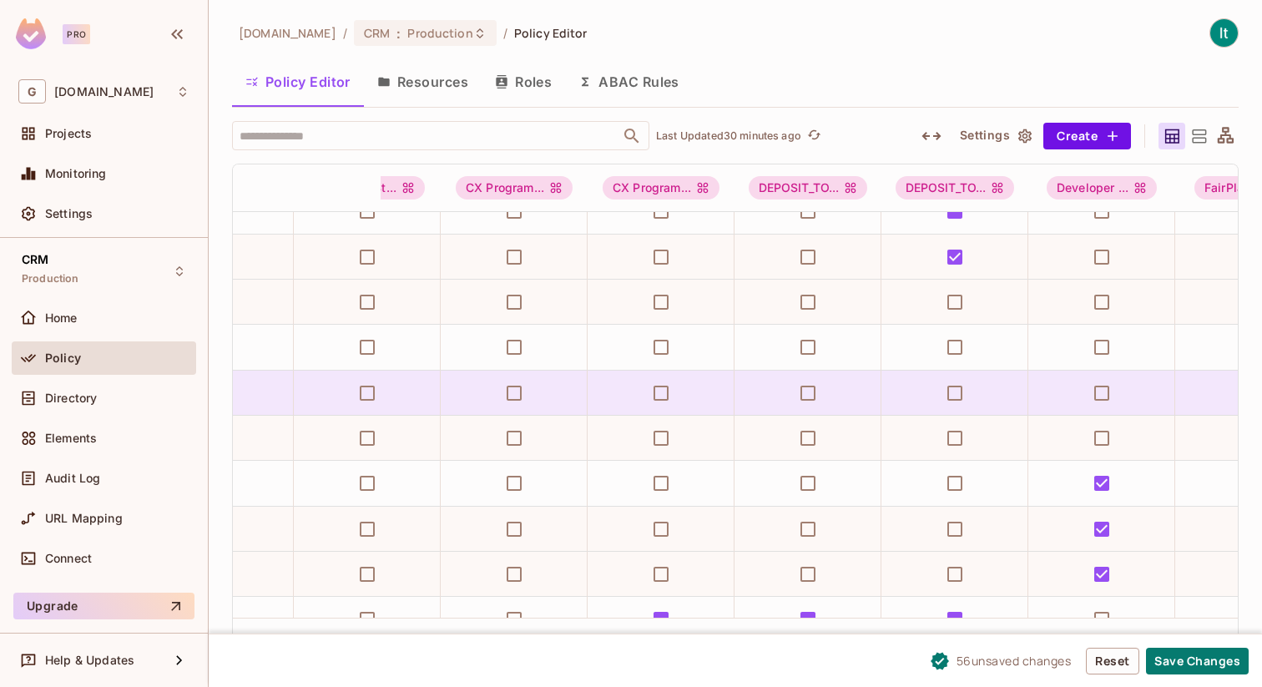
scroll to position [2059, 1029]
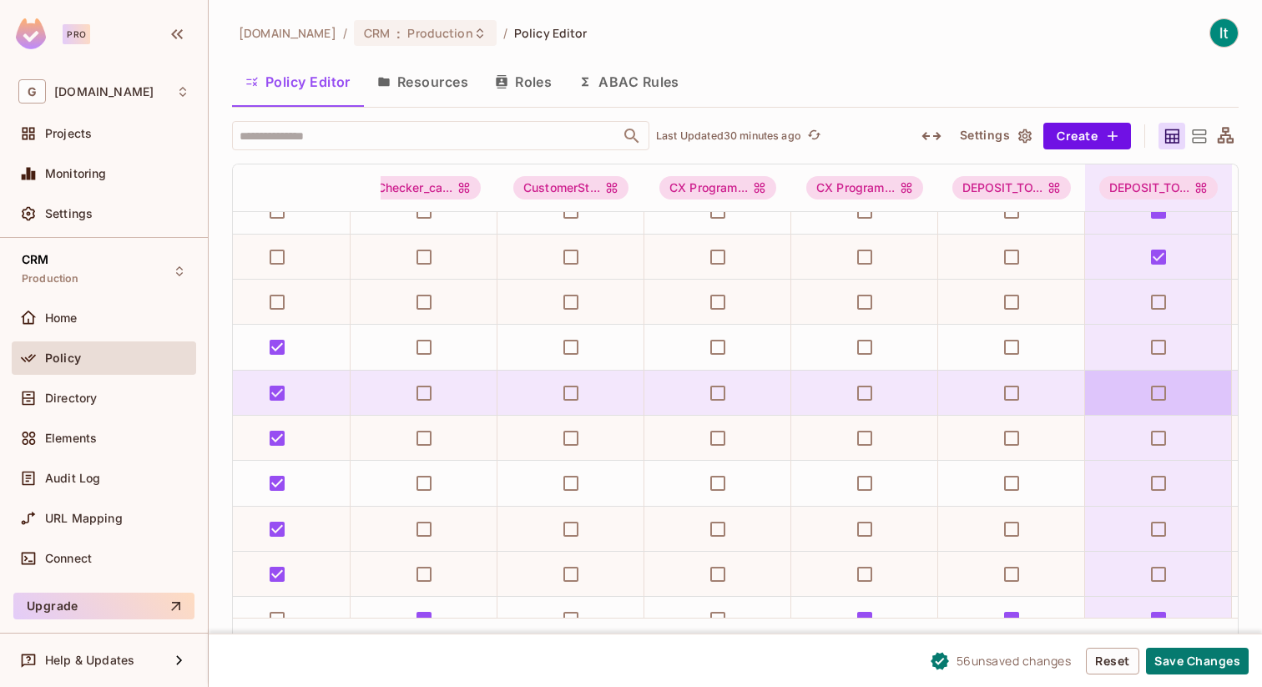
scroll to position [2058, 1222]
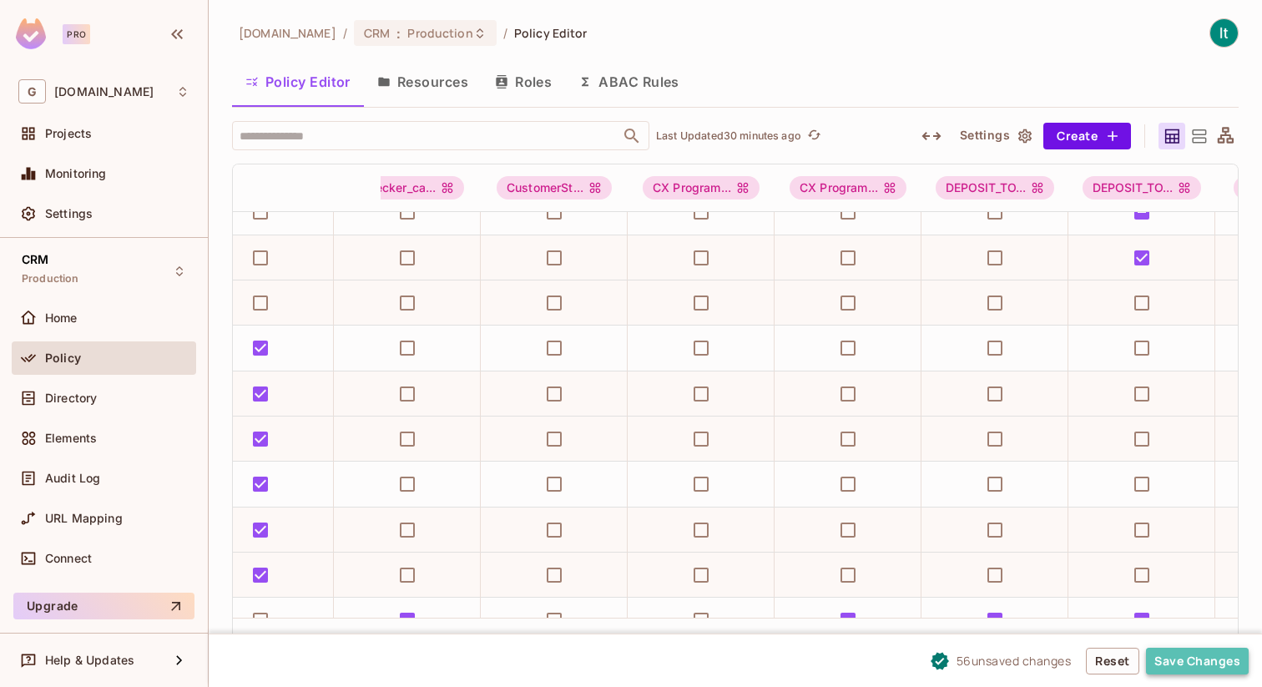
click at [1177, 666] on button "Save Changes" at bounding box center [1197, 661] width 103 height 27
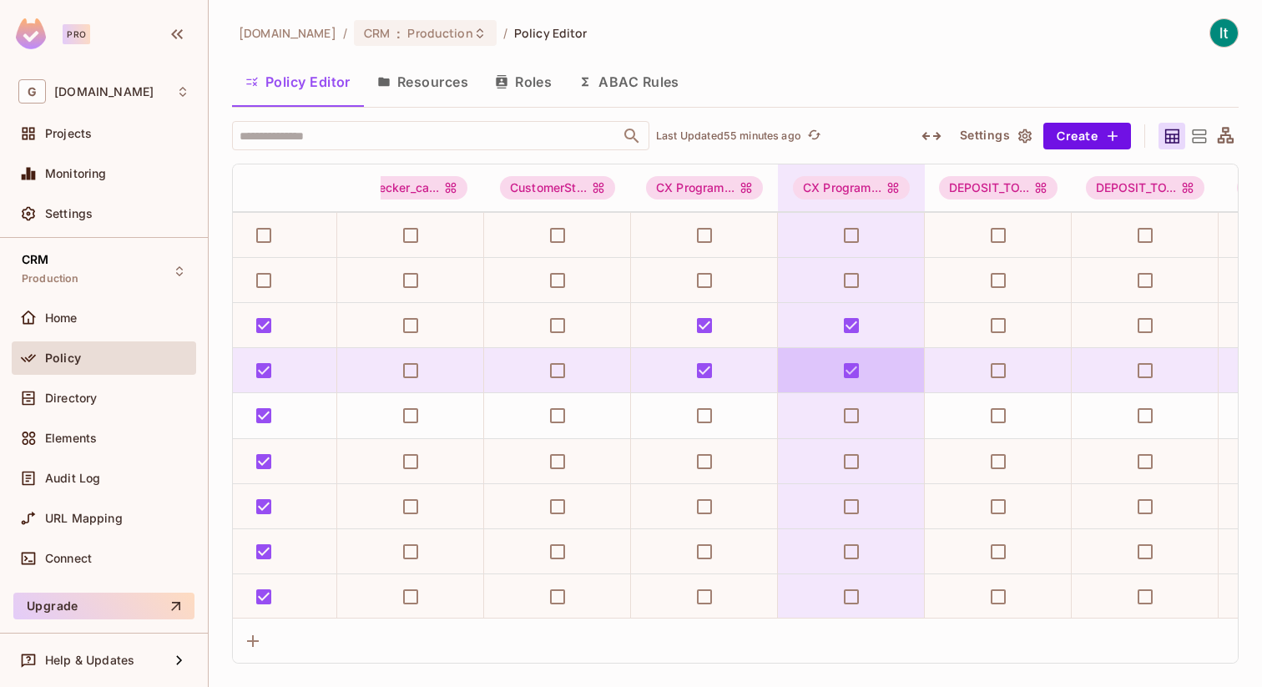
scroll to position [0, 1219]
